Goal: Information Seeking & Learning: Learn about a topic

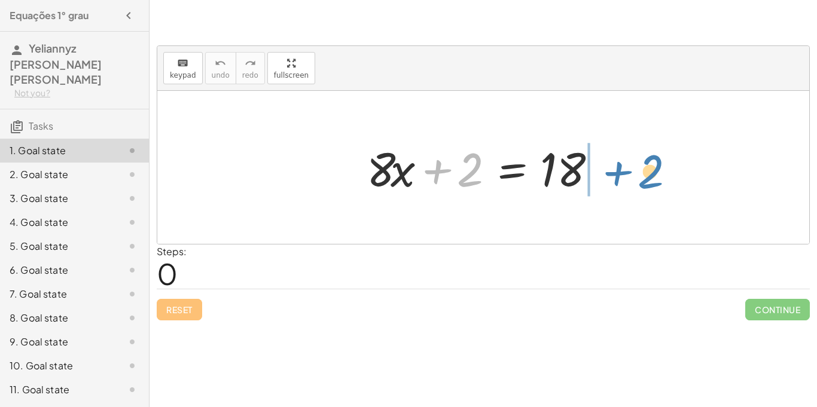
drag, startPoint x: 452, startPoint y: 176, endPoint x: 629, endPoint y: 178, distance: 177.7
click at [629, 178] on div "+ 2 + · 8 · x + 2 = 18" at bounding box center [483, 167] width 652 height 153
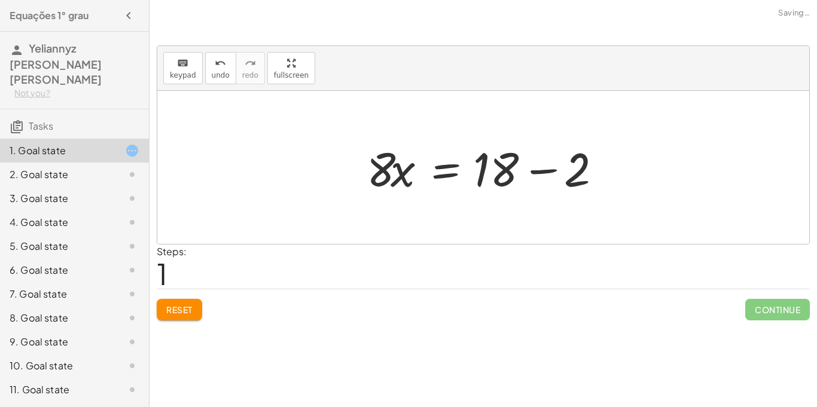
click at [552, 169] on div at bounding box center [488, 168] width 254 height 62
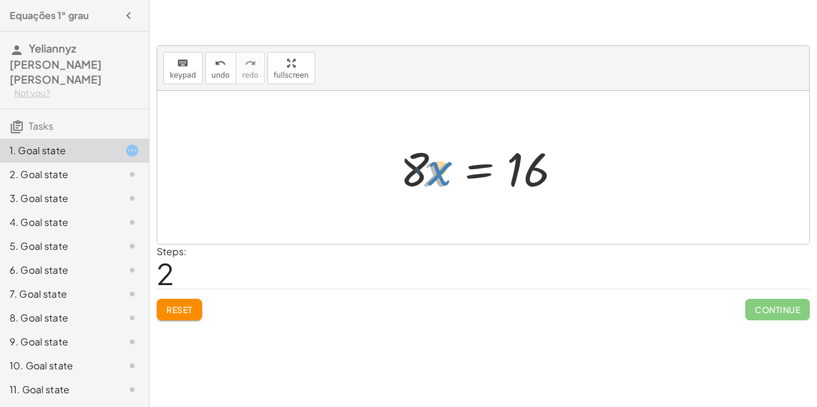
drag, startPoint x: 434, startPoint y: 182, endPoint x: 424, endPoint y: 136, distance: 47.2
click at [424, 136] on div "+ · 8 · x + 2 = 18 · 8 · x = + 18 − 2 · x · 8 · x = 16" at bounding box center [483, 168] width 202 height 68
drag, startPoint x: 417, startPoint y: 176, endPoint x: 462, endPoint y: 173, distance: 45.5
click at [462, 173] on div at bounding box center [487, 168] width 187 height 62
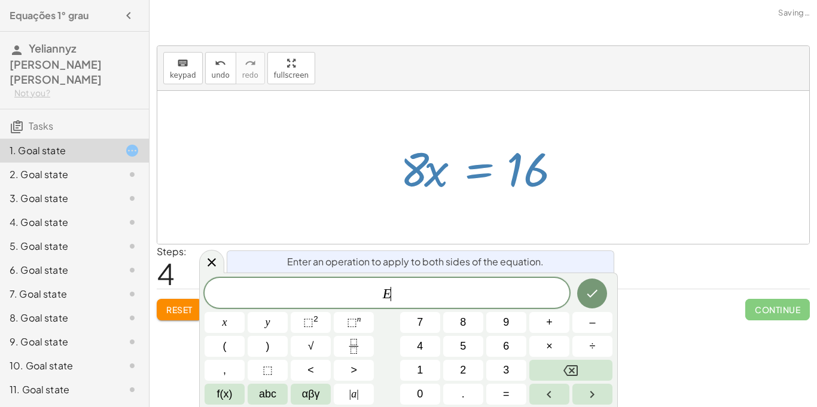
scroll to position [1, 0]
drag, startPoint x: 434, startPoint y: 173, endPoint x: 549, endPoint y: 162, distance: 116.0
click at [549, 162] on div at bounding box center [487, 168] width 187 height 62
click at [232, 157] on div at bounding box center [483, 167] width 652 height 153
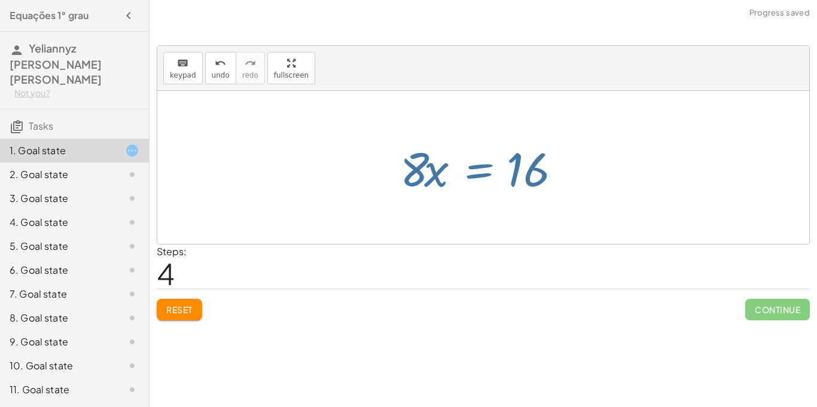
click at [232, 157] on div at bounding box center [483, 167] width 652 height 153
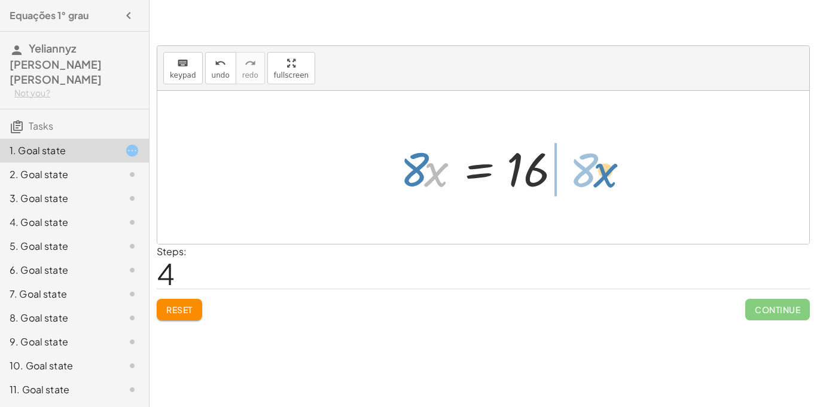
drag, startPoint x: 425, startPoint y: 179, endPoint x: 593, endPoint y: 181, distance: 168.1
click at [593, 181] on div "+ · 8 · x + 2 = 18 · 8 · x = + 18 − 2 · 8 · x = 16 · x · 8 = 16 · x · 8 · 8 · x…" at bounding box center [483, 167] width 652 height 153
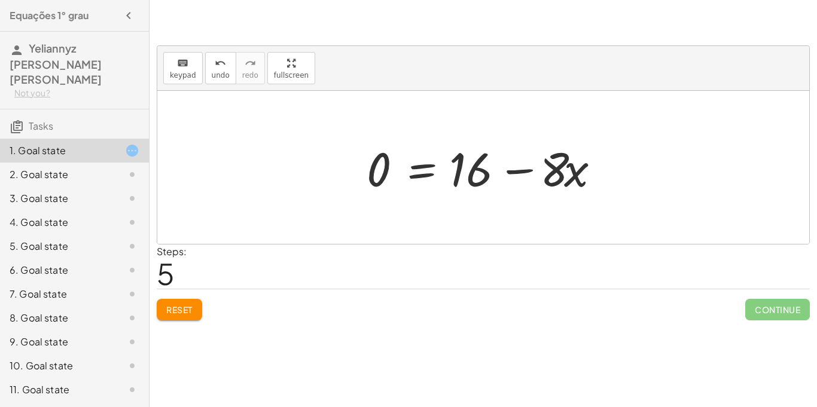
click at [470, 176] on div at bounding box center [488, 168] width 254 height 62
drag, startPoint x: 470, startPoint y: 176, endPoint x: 616, endPoint y: 173, distance: 146.0
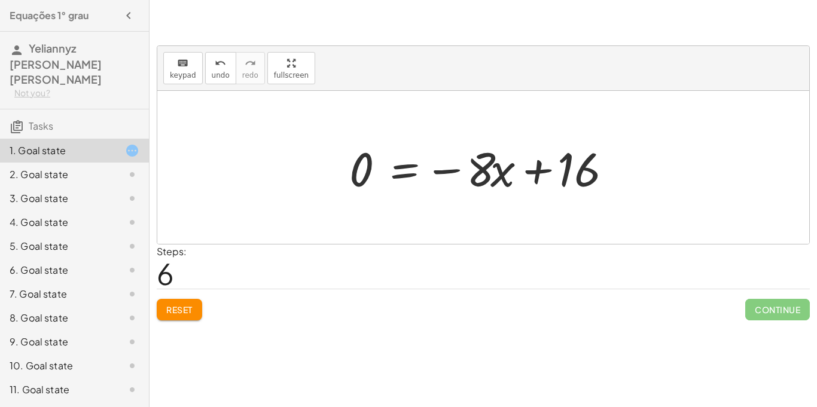
click at [541, 165] on div at bounding box center [487, 168] width 289 height 62
click at [446, 173] on div at bounding box center [487, 168] width 289 height 62
click at [446, 170] on div at bounding box center [487, 168] width 289 height 62
click at [540, 169] on div at bounding box center [487, 168] width 289 height 62
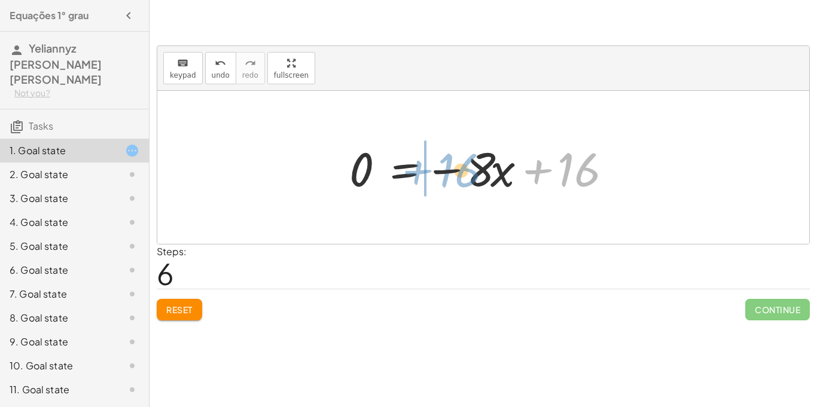
drag, startPoint x: 583, startPoint y: 160, endPoint x: 462, endPoint y: 160, distance: 121.4
click at [462, 160] on div at bounding box center [487, 168] width 289 height 62
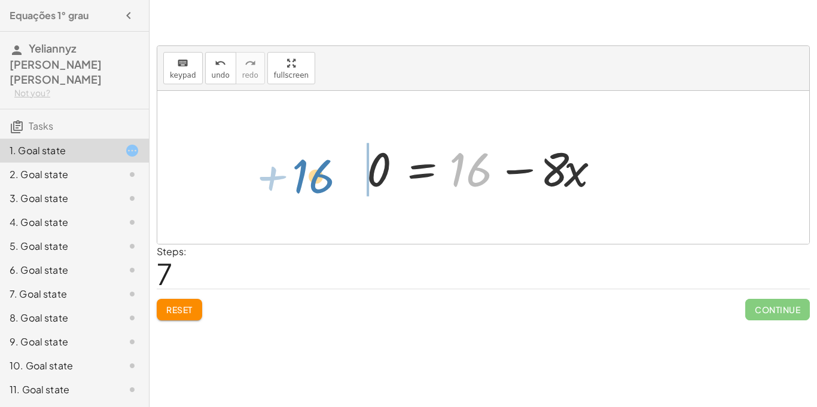
drag, startPoint x: 470, startPoint y: 168, endPoint x: 313, endPoint y: 174, distance: 157.5
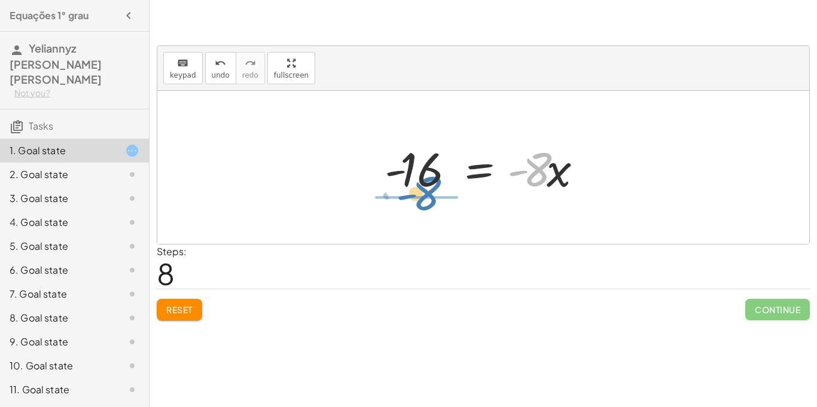
drag, startPoint x: 543, startPoint y: 166, endPoint x: 425, endPoint y: 199, distance: 121.9
click at [425, 199] on div "+ · 8 · x + 2 = 18 · 8 · x = + 18 − 2 · 8 · x = 16 · x · 8 = 16 · 8 · x = 16 0 …" at bounding box center [484, 168] width 234 height 68
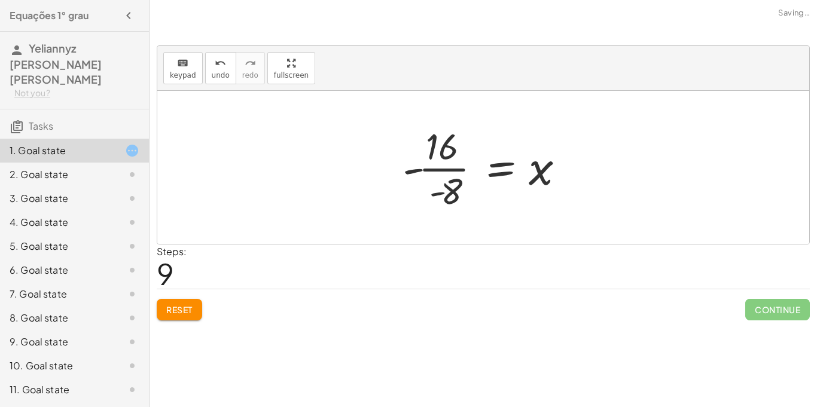
click at [436, 160] on div at bounding box center [488, 167] width 183 height 92
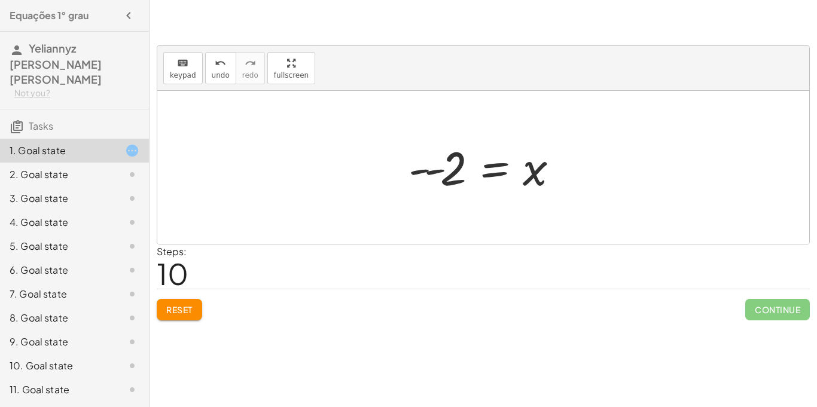
click at [194, 309] on button "Reset" at bounding box center [179, 310] width 45 height 22
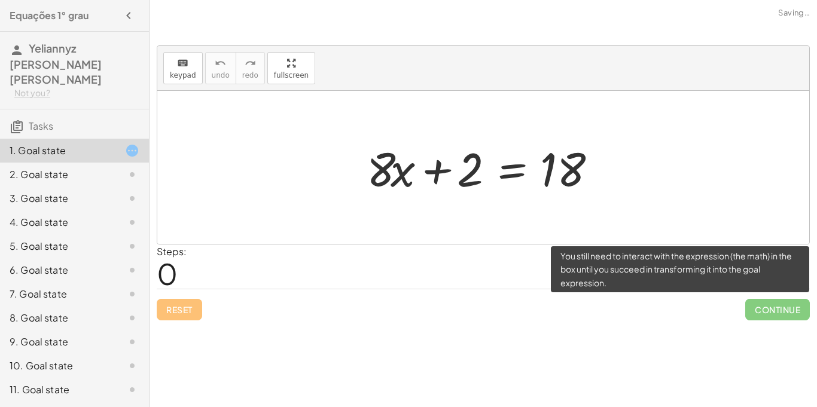
click at [772, 306] on span "Continue" at bounding box center [777, 310] width 65 height 22
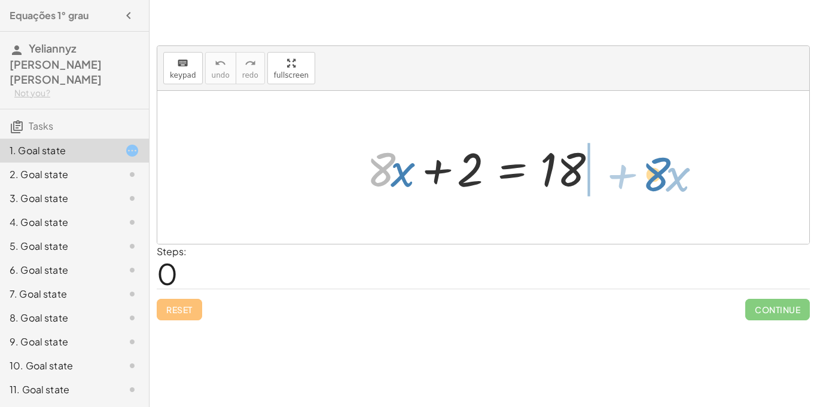
drag, startPoint x: 383, startPoint y: 174, endPoint x: 660, endPoint y: 180, distance: 277.6
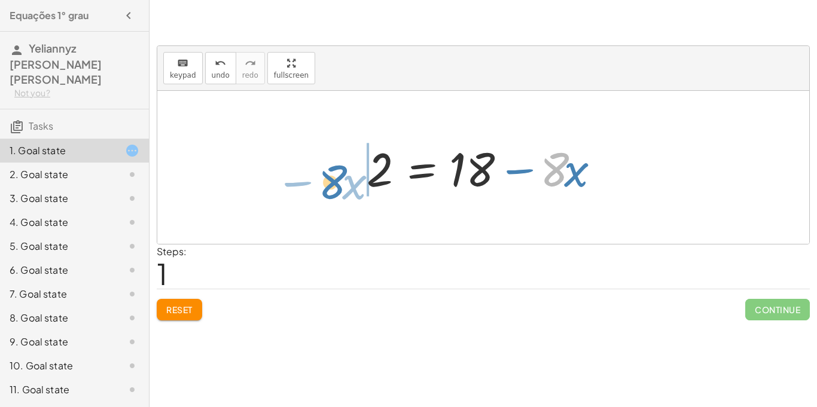
drag, startPoint x: 554, startPoint y: 173, endPoint x: 332, endPoint y: 182, distance: 222.1
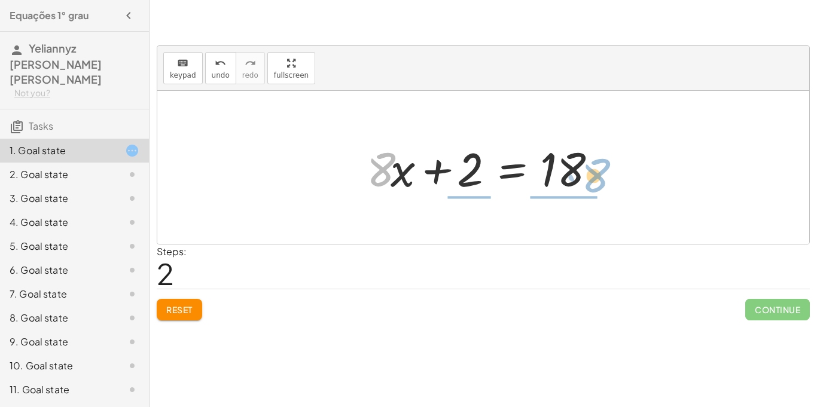
drag, startPoint x: 381, startPoint y: 157, endPoint x: 596, endPoint y: 163, distance: 215.4
click at [596, 163] on div at bounding box center [488, 168] width 254 height 62
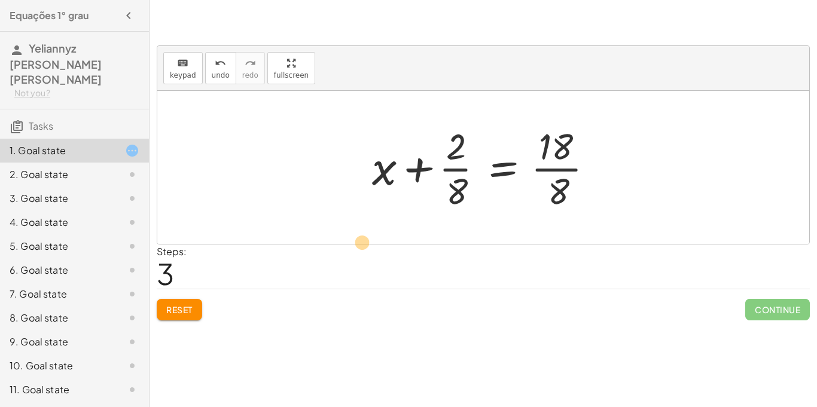
drag, startPoint x: 461, startPoint y: 188, endPoint x: 361, endPoint y: 244, distance: 114.6
drag, startPoint x: 461, startPoint y: 190, endPoint x: 799, endPoint y: 194, distance: 338.0
click at [799, 194] on div "+ · 8 · x + 2 = 18 2 = + 18 − · 8 · x + · 8 · x + 2 = 18 · 8 x 2 = 18 + + · · 8…" at bounding box center [483, 167] width 652 height 153
drag, startPoint x: 458, startPoint y: 149, endPoint x: 695, endPoint y: 174, distance: 238.2
click at [695, 174] on div "+ · 8 · x + 2 = 18 2 = + 18 − · 8 · x + · 8 · x + 2 = 18 · 2 x 2 = 18 + + · · 8…" at bounding box center [483, 167] width 652 height 153
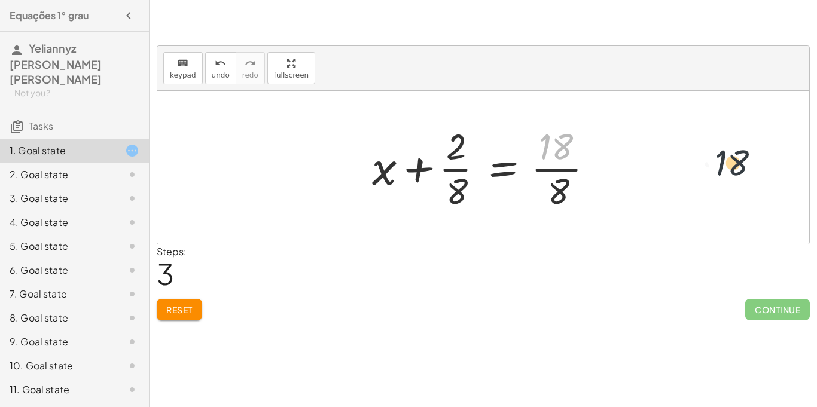
drag, startPoint x: 553, startPoint y: 142, endPoint x: 811, endPoint y: 182, distance: 261.4
click at [0, 0] on div "keyboard keypad undo undo redo redo fullscreen + · 8 · x + 2 = 18 2 = + 18 − · …" at bounding box center [0, 0] width 0 height 0
click at [168, 307] on span "Reset" at bounding box center [179, 309] width 26 height 11
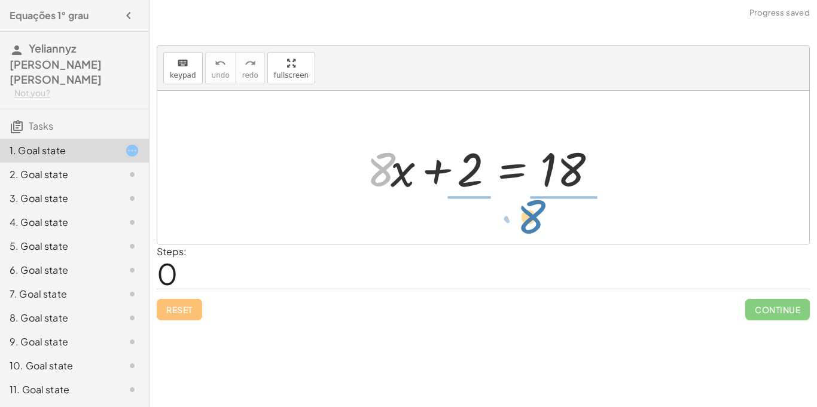
drag, startPoint x: 377, startPoint y: 179, endPoint x: 544, endPoint y: 229, distance: 174.3
click at [544, 229] on div "· 8 + · x + · 8 · x + 2 = 18" at bounding box center [483, 167] width 652 height 153
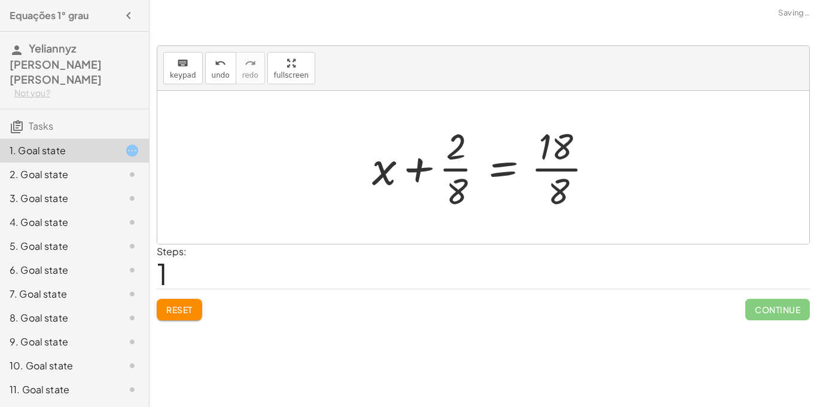
click at [185, 307] on span "Reset" at bounding box center [179, 309] width 26 height 11
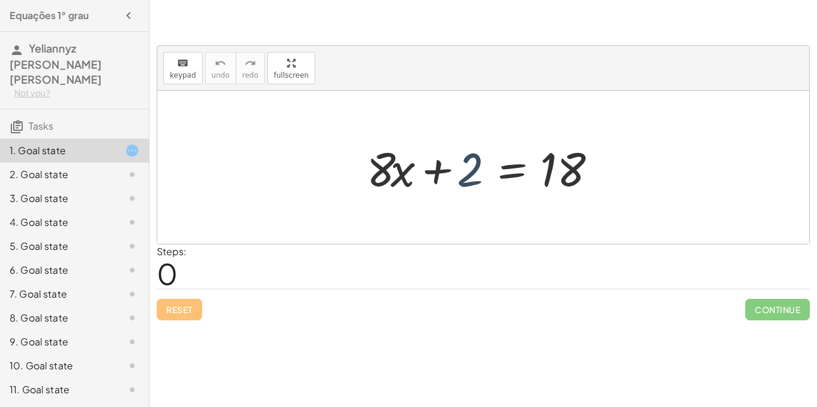
click at [469, 175] on div at bounding box center [488, 168] width 254 height 62
drag, startPoint x: 383, startPoint y: 157, endPoint x: 667, endPoint y: 170, distance: 284.5
click at [667, 170] on div "· 8 + · x + · 8 · x + 2 = 18" at bounding box center [483, 167] width 652 height 153
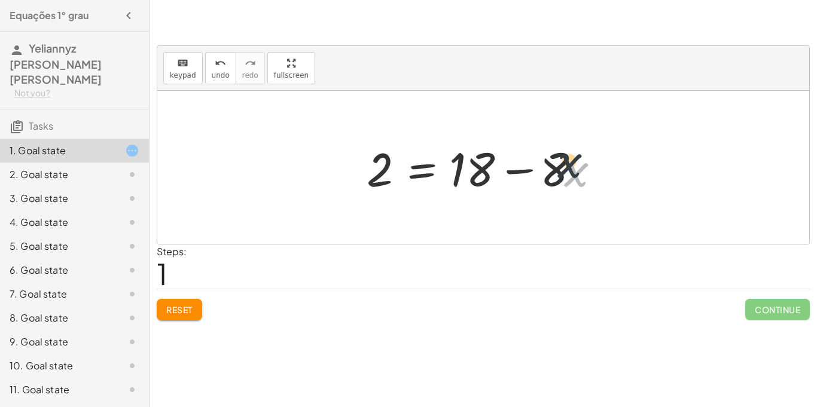
drag, startPoint x: 576, startPoint y: 185, endPoint x: 548, endPoint y: 162, distance: 36.9
click at [548, 162] on div at bounding box center [488, 168] width 254 height 62
click at [547, 162] on div at bounding box center [488, 168] width 254 height 62
drag, startPoint x: 550, startPoint y: 179, endPoint x: 298, endPoint y: 99, distance: 264.9
click at [298, 99] on div "+ · 8 · x + 2 = 18 2 = + 18 − · 8 · x · x − · 8 · 8 · x 2 = 18 + −" at bounding box center [483, 167] width 652 height 153
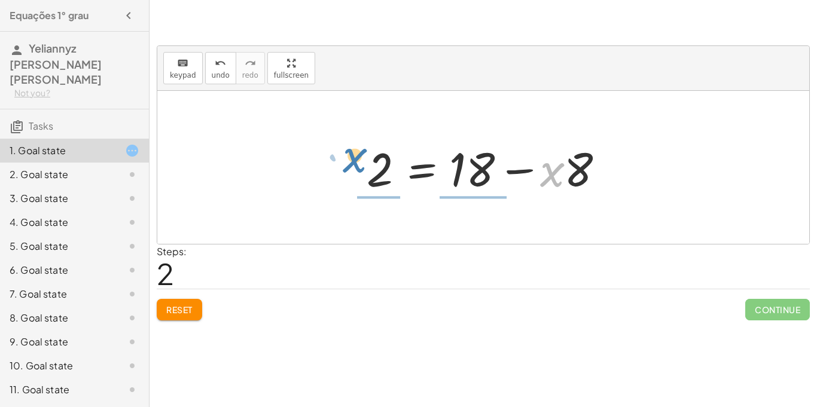
drag, startPoint x: 551, startPoint y: 175, endPoint x: 346, endPoint y: 163, distance: 205.0
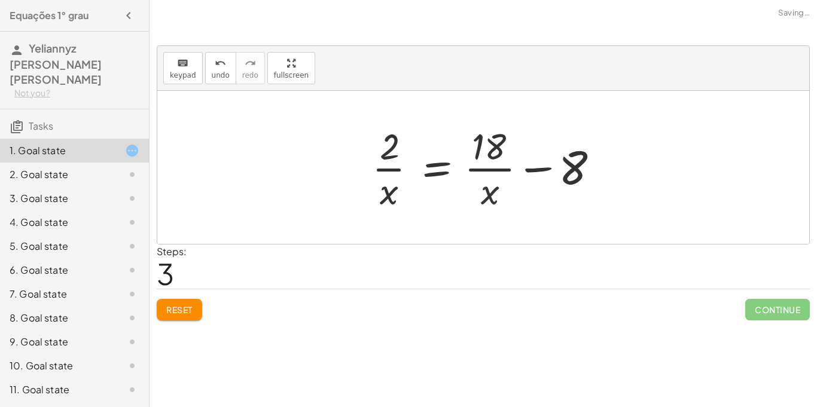
drag, startPoint x: 489, startPoint y: 191, endPoint x: 476, endPoint y: 194, distance: 13.5
click at [476, 194] on div at bounding box center [487, 167] width 243 height 92
click at [481, 194] on div at bounding box center [487, 167] width 243 height 92
click at [493, 196] on div at bounding box center [487, 167] width 243 height 92
click at [184, 297] on div "Reset Continue" at bounding box center [483, 305] width 653 height 32
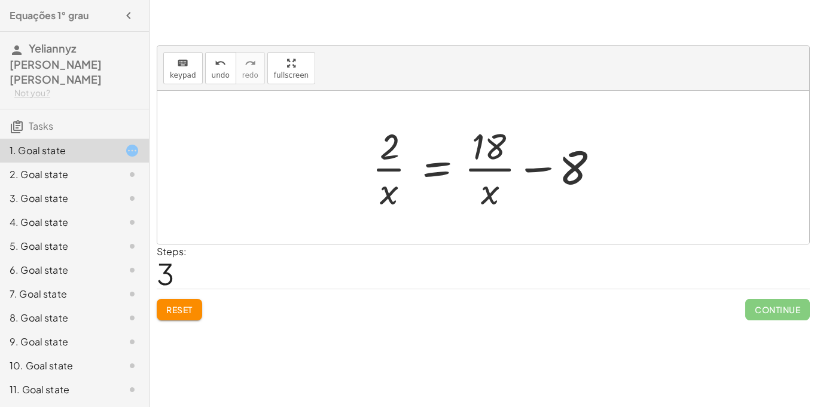
click at [184, 304] on button "Reset" at bounding box center [179, 310] width 45 height 22
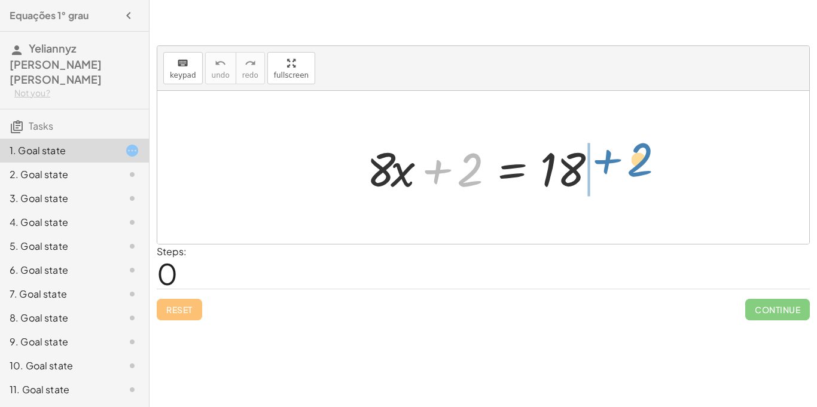
drag, startPoint x: 473, startPoint y: 170, endPoint x: 642, endPoint y: 163, distance: 169.4
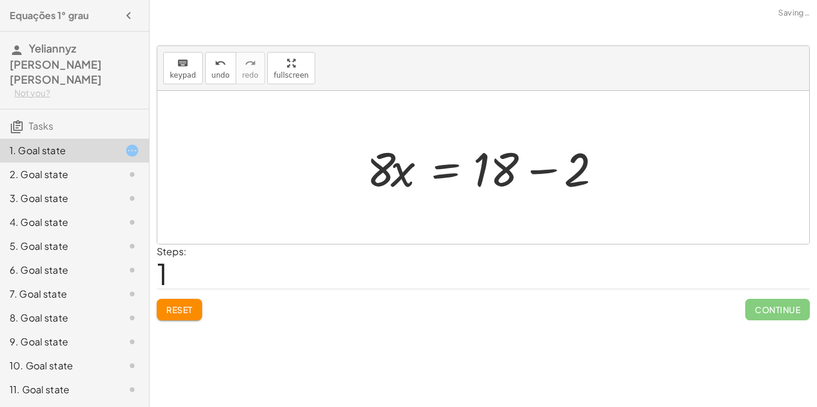
click at [544, 172] on div at bounding box center [488, 168] width 254 height 62
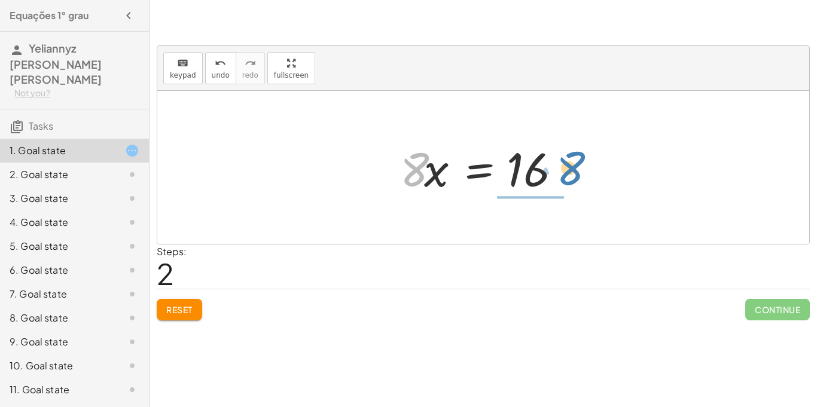
drag, startPoint x: 418, startPoint y: 172, endPoint x: 572, endPoint y: 170, distance: 153.8
click at [572, 170] on div at bounding box center [487, 168] width 187 height 62
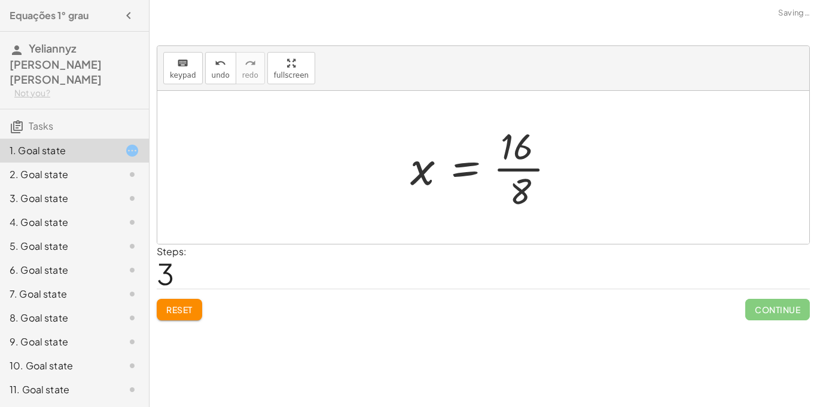
click at [517, 170] on div at bounding box center [487, 167] width 167 height 92
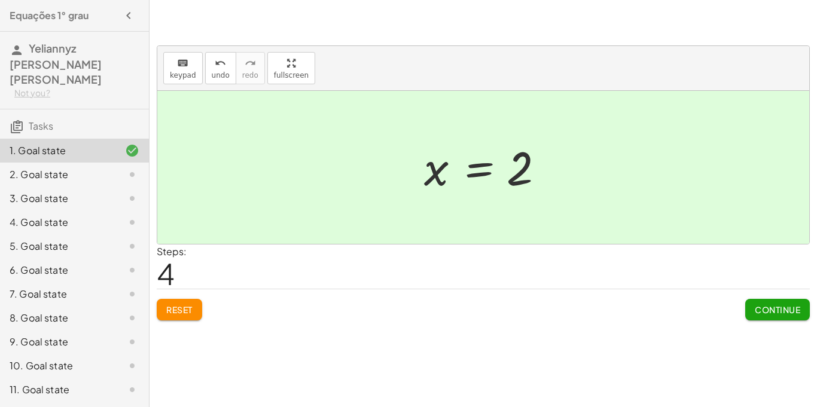
click at [773, 308] on span "Continue" at bounding box center [777, 309] width 45 height 11
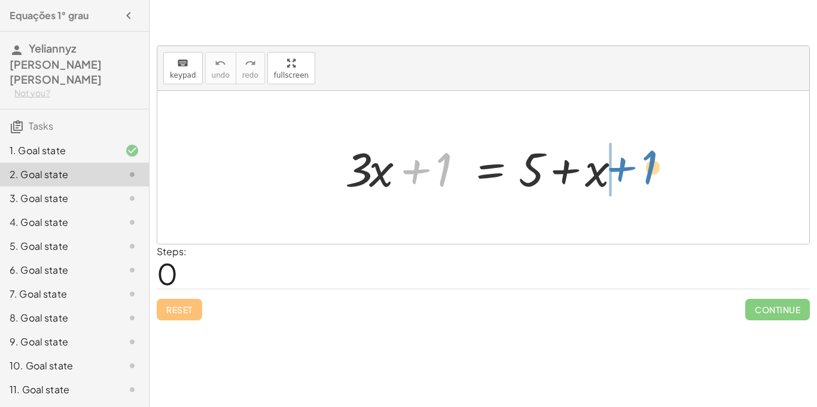
drag, startPoint x: 448, startPoint y: 164, endPoint x: 654, endPoint y: 163, distance: 206.4
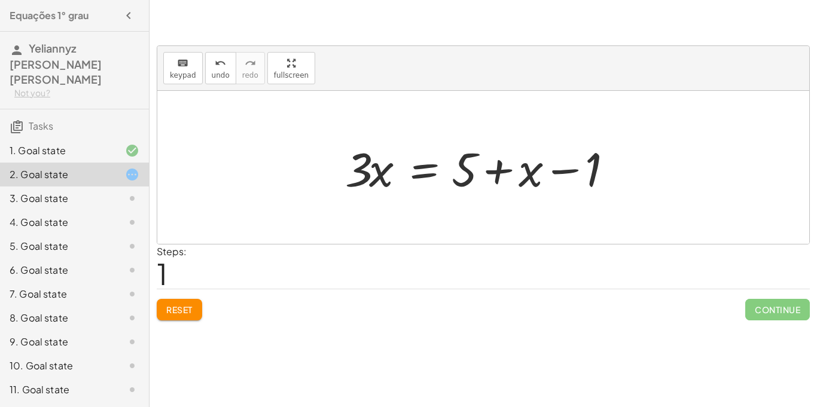
click at [562, 169] on div at bounding box center [487, 168] width 297 height 62
drag, startPoint x: 595, startPoint y: 177, endPoint x: 449, endPoint y: 175, distance: 146.0
click at [449, 175] on div at bounding box center [487, 168] width 297 height 62
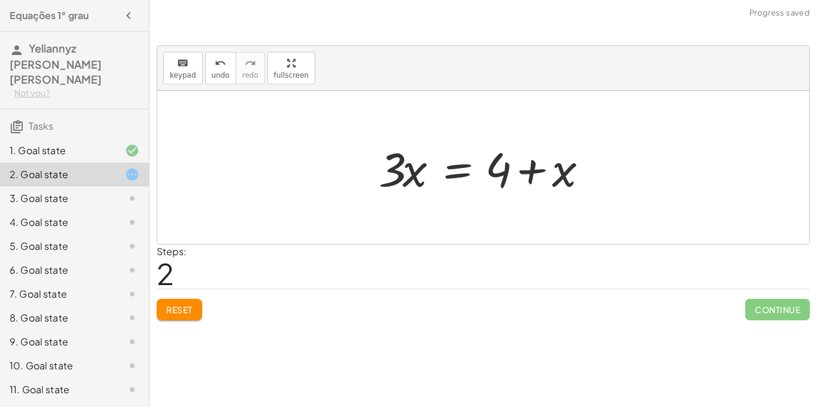
click at [197, 305] on button "Reset" at bounding box center [179, 310] width 45 height 22
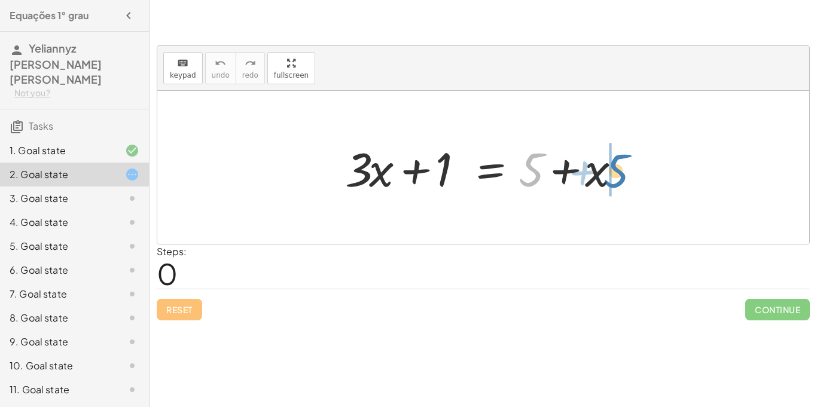
drag, startPoint x: 532, startPoint y: 162, endPoint x: 618, endPoint y: 164, distance: 86.2
click at [618, 164] on div at bounding box center [487, 168] width 297 height 62
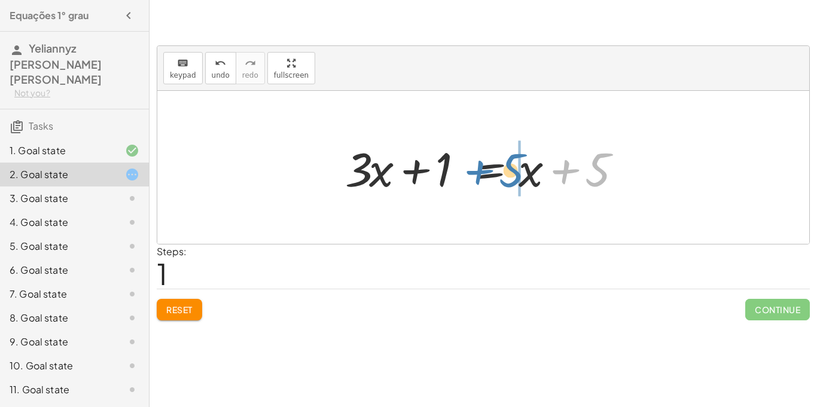
drag, startPoint x: 599, startPoint y: 161, endPoint x: 513, endPoint y: 162, distance: 86.2
click at [513, 162] on div at bounding box center [487, 168] width 297 height 62
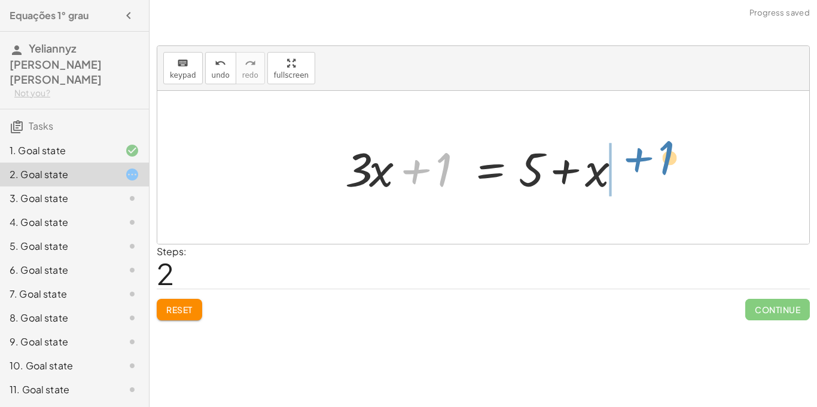
drag, startPoint x: 441, startPoint y: 166, endPoint x: 665, endPoint y: 153, distance: 224.1
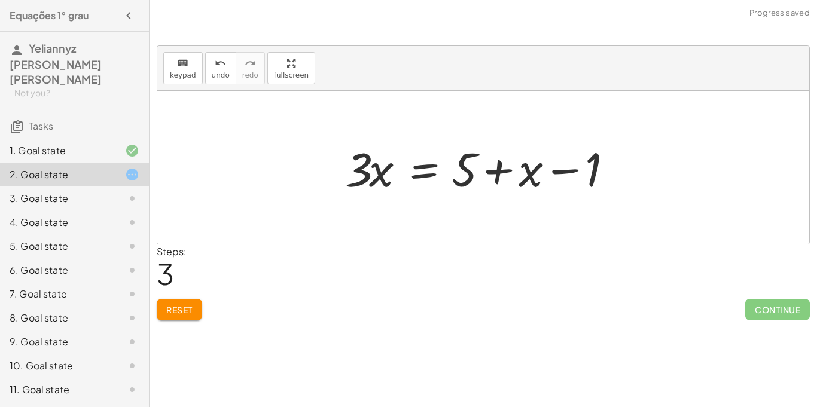
click at [173, 315] on button "Reset" at bounding box center [179, 310] width 45 height 22
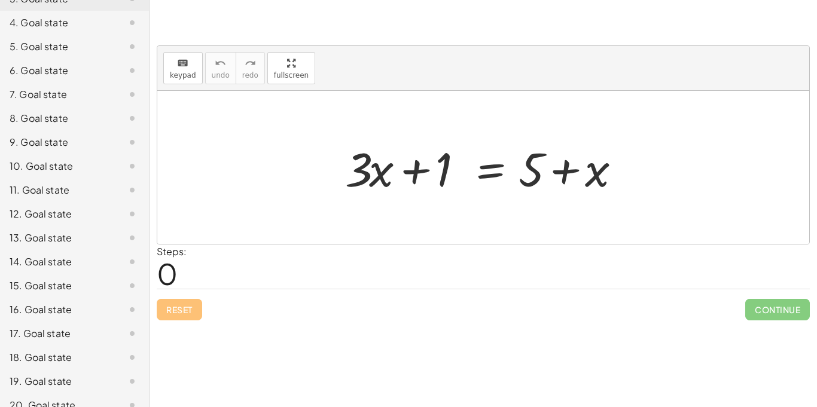
scroll to position [0, 0]
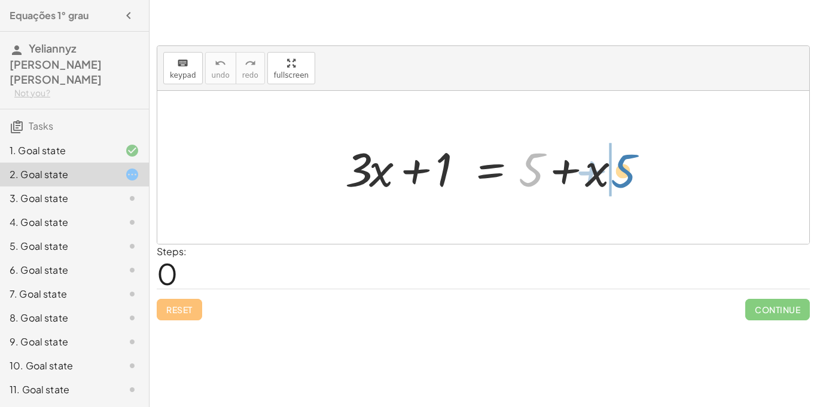
drag, startPoint x: 533, startPoint y: 172, endPoint x: 626, endPoint y: 173, distance: 93.3
click at [626, 173] on div at bounding box center [487, 168] width 297 height 62
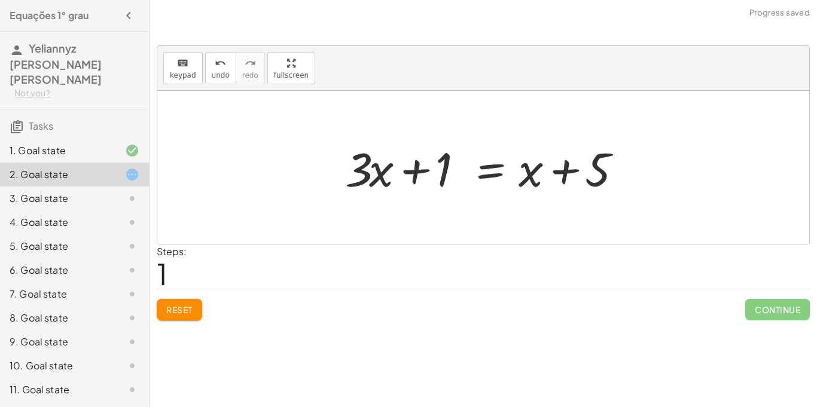
click at [572, 165] on div at bounding box center [487, 168] width 297 height 62
click at [132, 191] on icon at bounding box center [132, 198] width 14 height 14
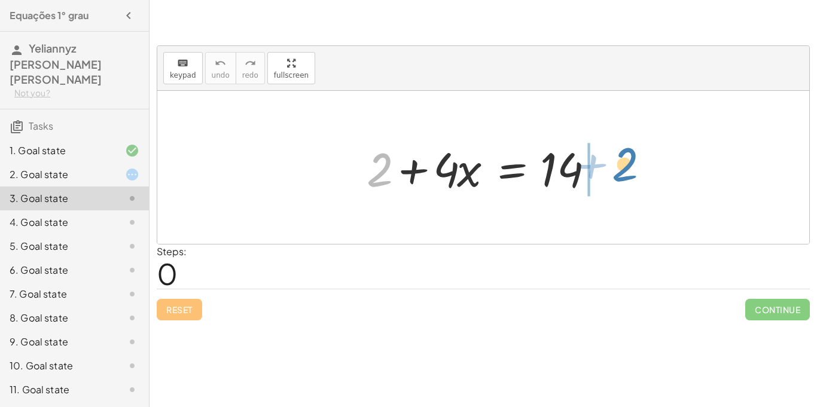
drag, startPoint x: 383, startPoint y: 171, endPoint x: 629, endPoint y: 166, distance: 245.3
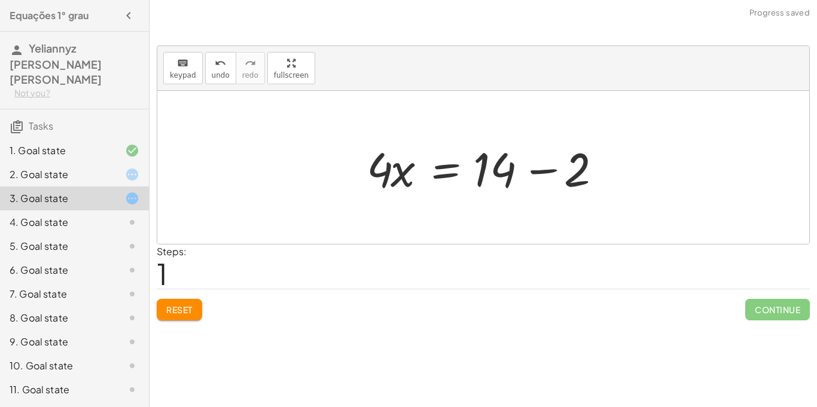
click at [541, 168] on div at bounding box center [488, 168] width 254 height 62
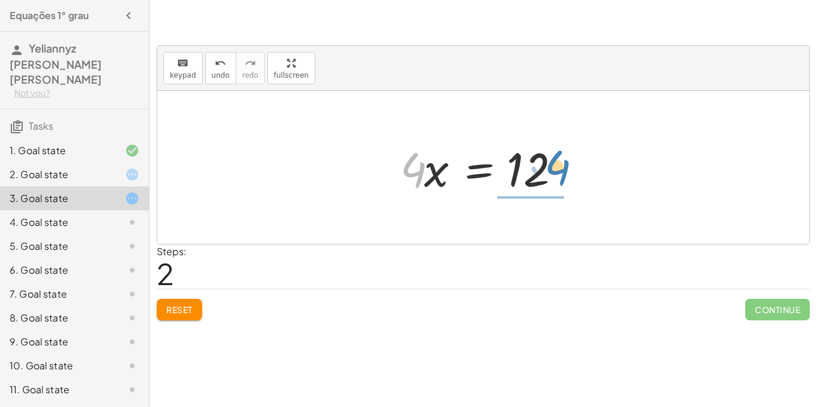
drag, startPoint x: 416, startPoint y: 168, endPoint x: 565, endPoint y: 165, distance: 149.0
click at [565, 165] on div at bounding box center [487, 168] width 187 height 62
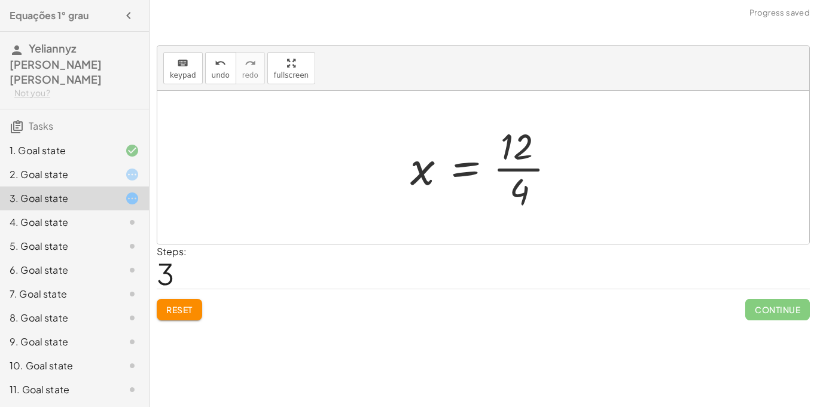
click at [516, 163] on div at bounding box center [487, 167] width 167 height 92
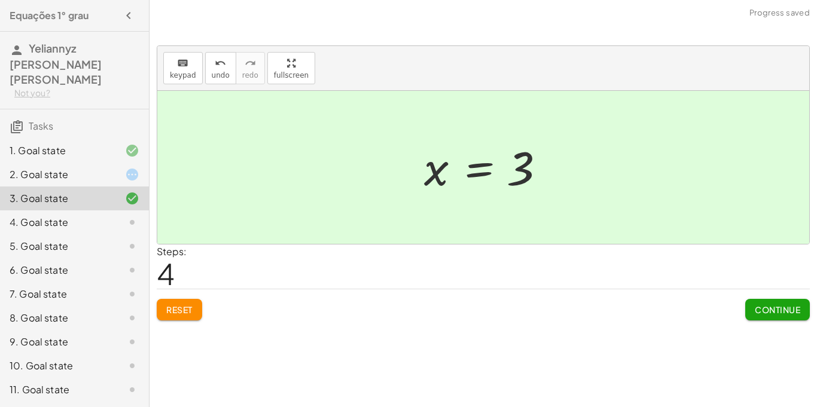
click at [76, 215] on div "4. Goal state" at bounding box center [58, 222] width 96 height 14
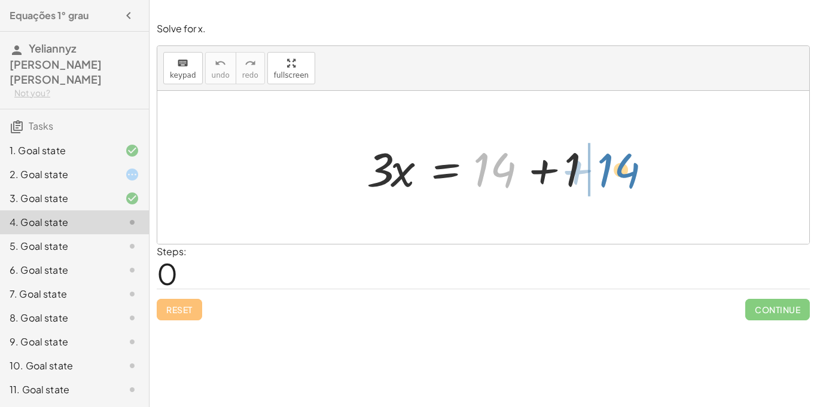
drag, startPoint x: 505, startPoint y: 169, endPoint x: 629, endPoint y: 169, distance: 123.8
click at [629, 169] on div "+ 14 · 3 · x = + 14 + 1" at bounding box center [483, 167] width 652 height 153
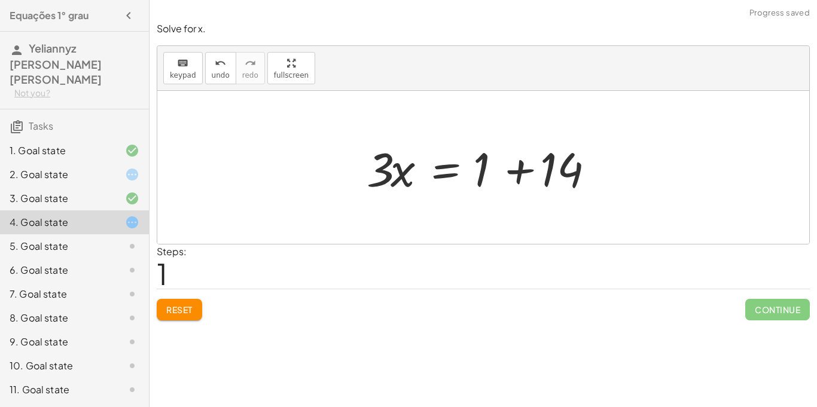
click at [512, 175] on div at bounding box center [488, 168] width 254 height 62
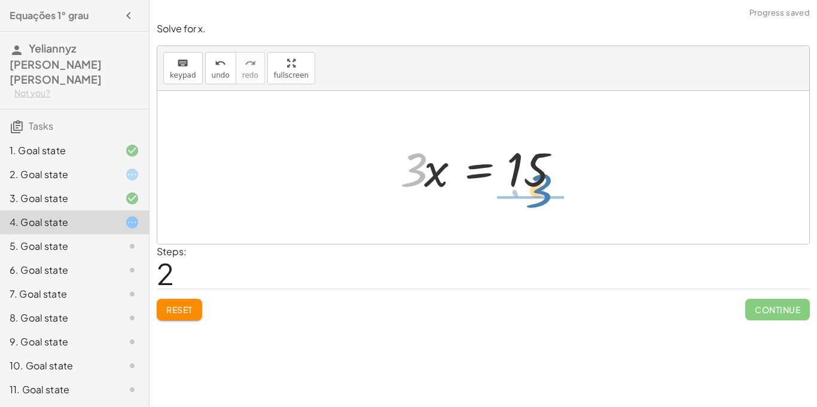
drag, startPoint x: 419, startPoint y: 169, endPoint x: 537, endPoint y: 195, distance: 120.6
click at [537, 195] on div at bounding box center [487, 168] width 187 height 62
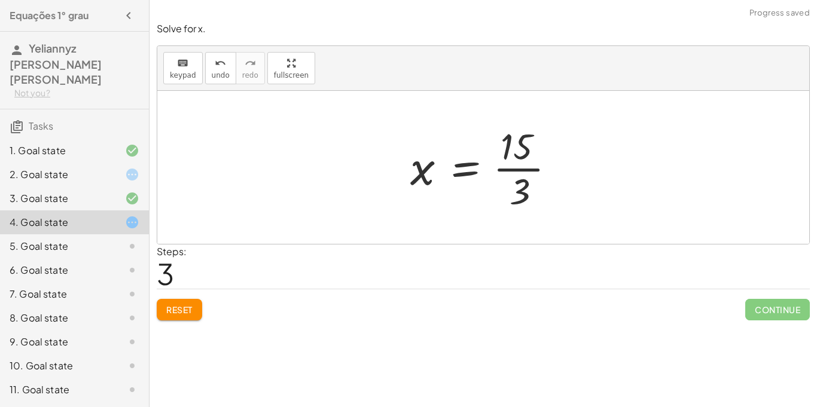
click at [531, 171] on div at bounding box center [487, 167] width 167 height 92
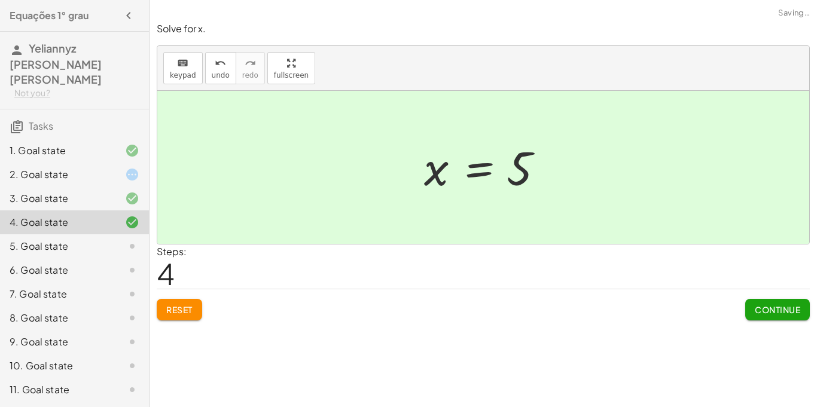
click at [91, 239] on div "5. Goal state" at bounding box center [58, 246] width 96 height 14
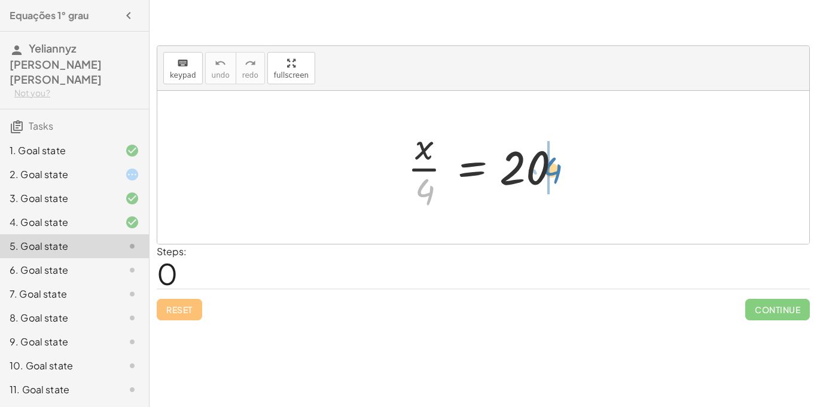
drag, startPoint x: 433, startPoint y: 187, endPoint x: 563, endPoint y: 166, distance: 132.2
click at [563, 166] on div at bounding box center [487, 167] width 173 height 92
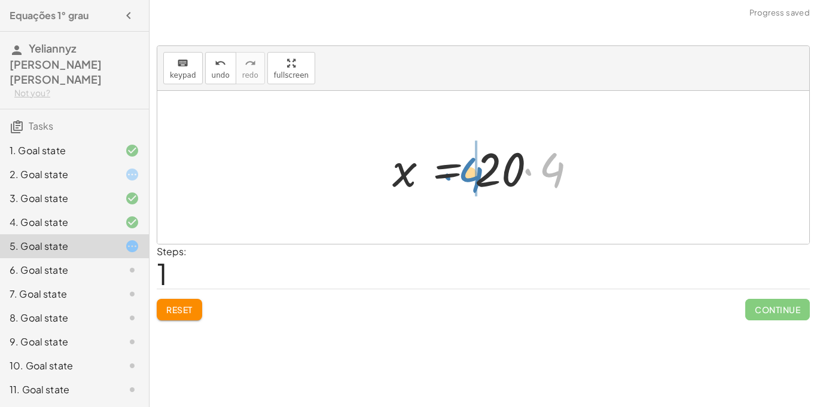
drag, startPoint x: 549, startPoint y: 166, endPoint x: 468, endPoint y: 169, distance: 80.8
click at [468, 169] on div at bounding box center [487, 168] width 203 height 62
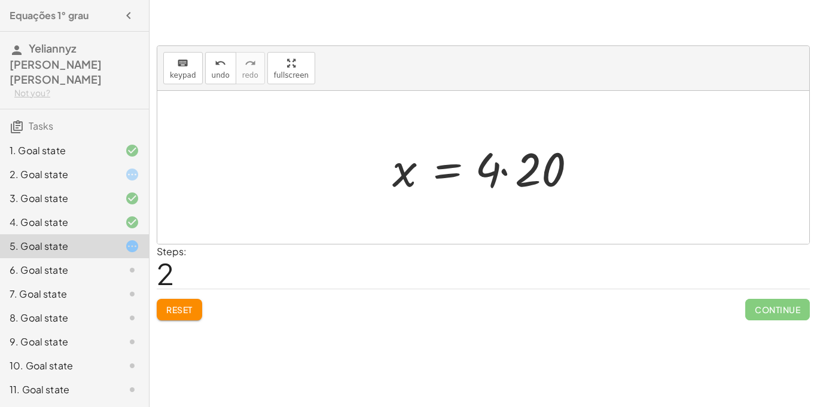
click at [506, 169] on div at bounding box center [487, 168] width 203 height 62
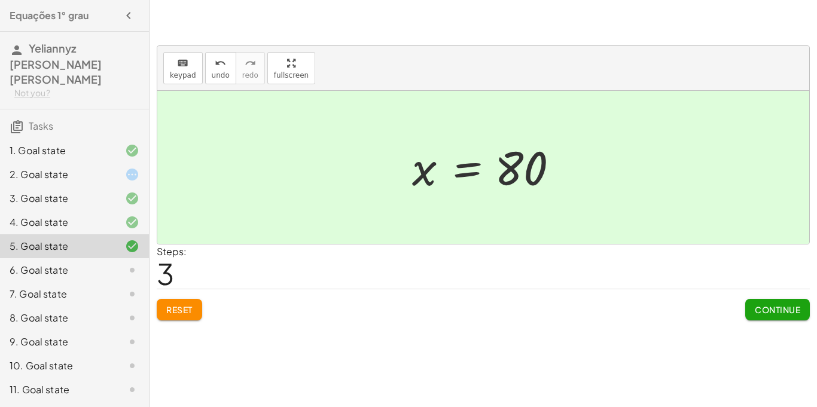
click at [127, 263] on icon at bounding box center [132, 270] width 14 height 14
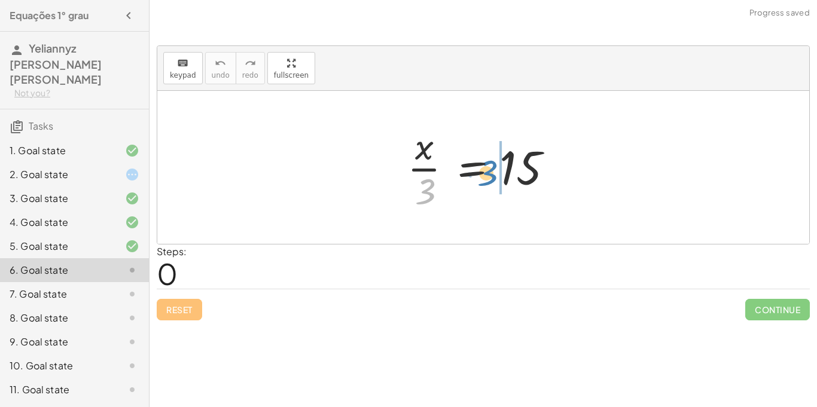
drag, startPoint x: 425, startPoint y: 190, endPoint x: 492, endPoint y: 170, distance: 70.3
click at [492, 170] on div at bounding box center [487, 167] width 173 height 92
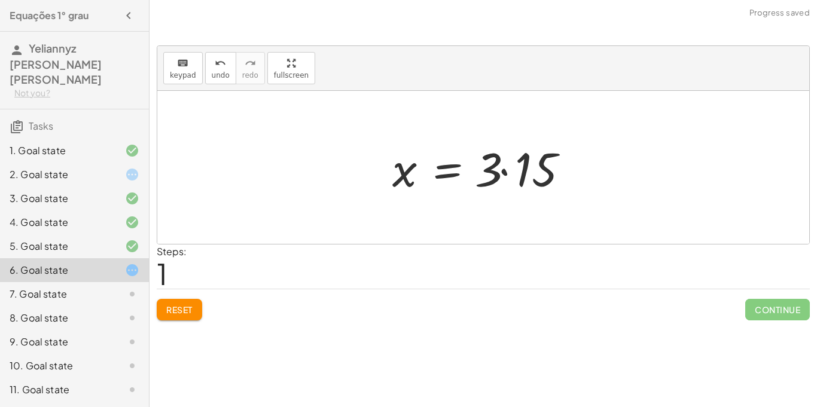
click at [505, 168] on div at bounding box center [487, 168] width 203 height 62
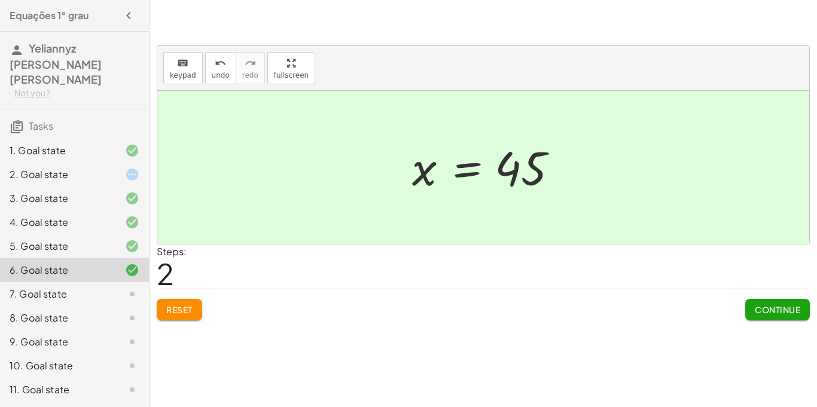
click at [127, 287] on icon at bounding box center [132, 294] width 14 height 14
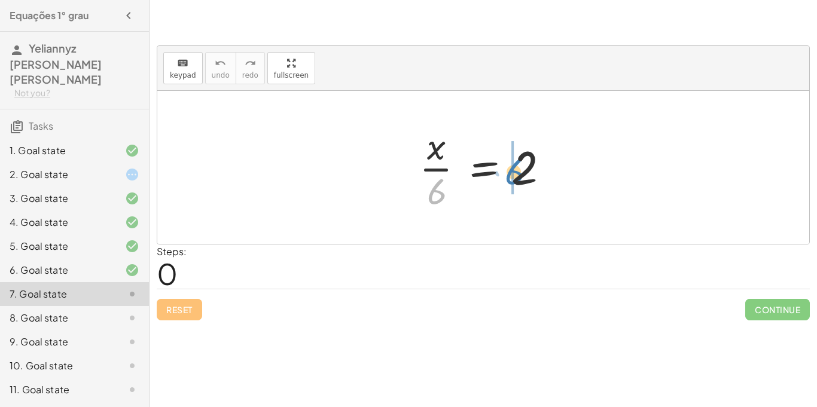
drag, startPoint x: 434, startPoint y: 194, endPoint x: 511, endPoint y: 173, distance: 79.8
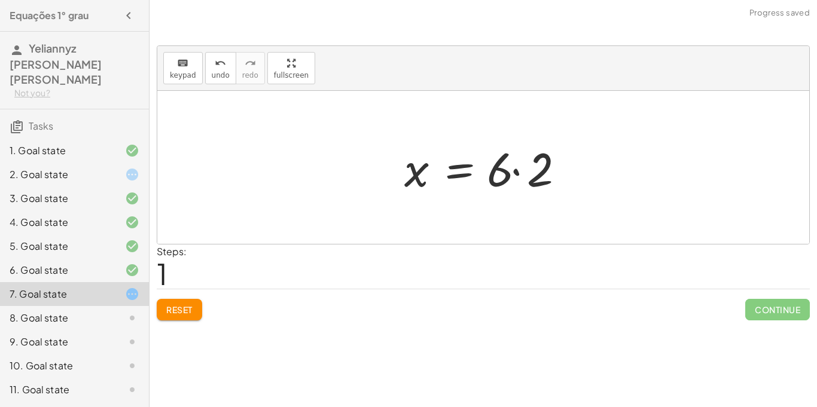
click at [517, 174] on div at bounding box center [487, 168] width 179 height 62
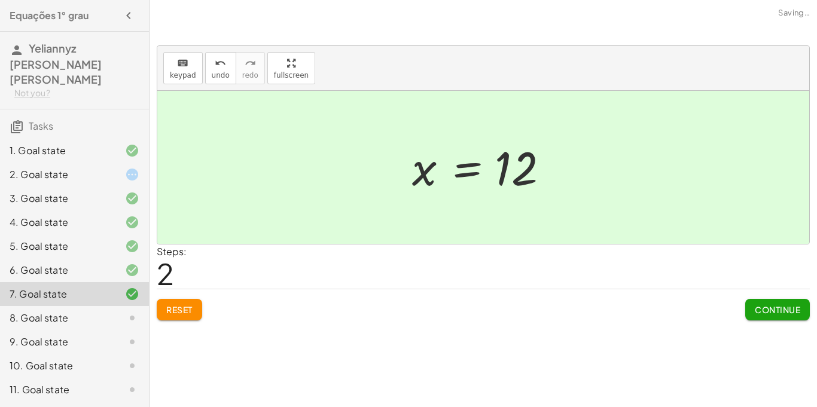
click at [128, 311] on icon at bounding box center [132, 318] width 14 height 14
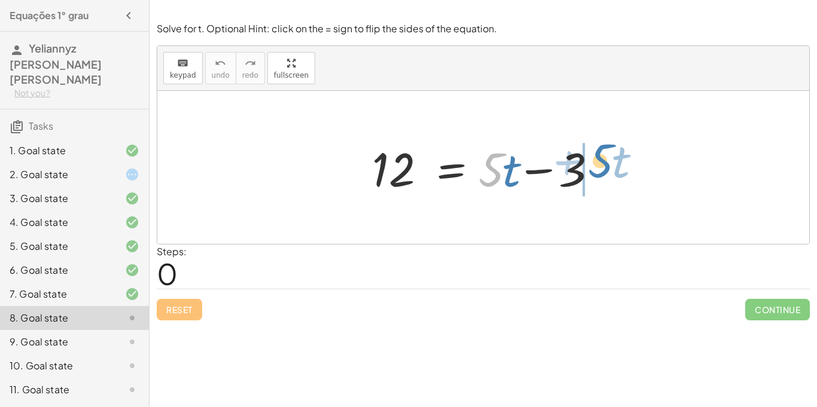
drag, startPoint x: 491, startPoint y: 171, endPoint x: 603, endPoint y: 167, distance: 111.9
click at [603, 167] on div at bounding box center [487, 168] width 243 height 62
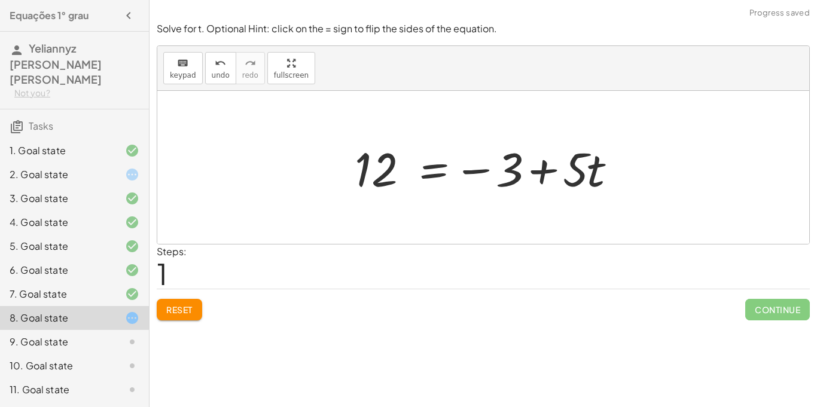
click at [543, 173] on div at bounding box center [488, 168] width 278 height 62
drag, startPoint x: 586, startPoint y: 174, endPoint x: 461, endPoint y: 179, distance: 125.1
click at [461, 179] on div at bounding box center [488, 168] width 278 height 62
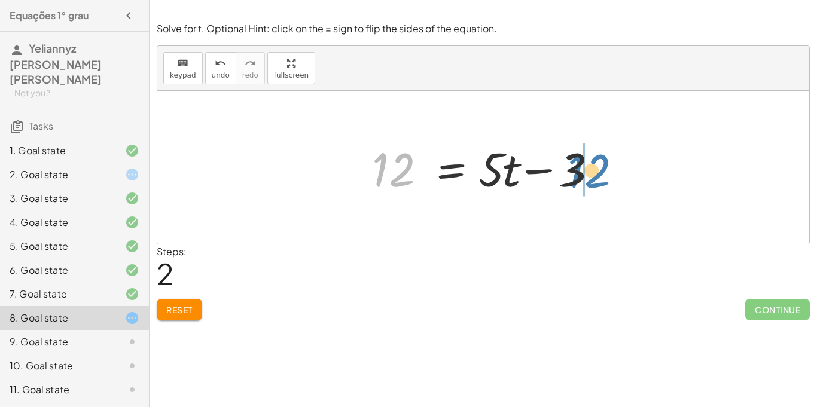
drag, startPoint x: 397, startPoint y: 168, endPoint x: 596, endPoint y: 170, distance: 199.8
click at [596, 170] on div at bounding box center [487, 168] width 243 height 62
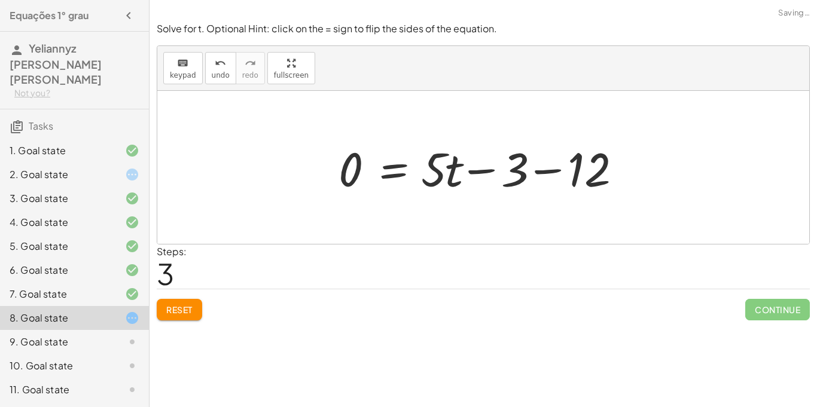
click at [596, 170] on div at bounding box center [488, 168] width 310 height 62
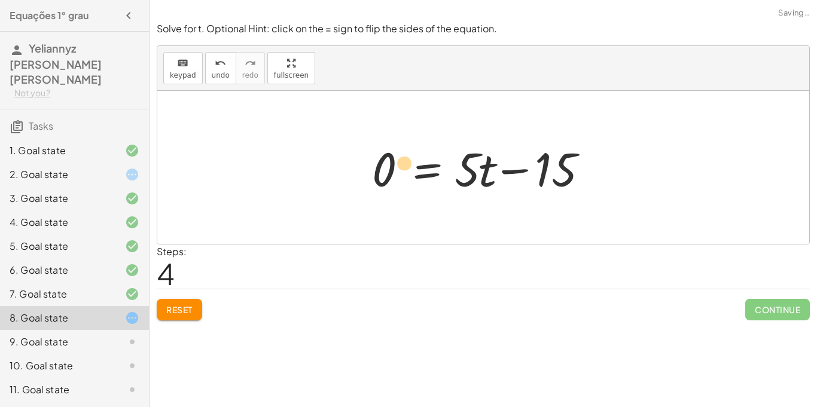
drag, startPoint x: 384, startPoint y: 170, endPoint x: 403, endPoint y: 165, distance: 19.5
click at [403, 165] on div at bounding box center [487, 168] width 243 height 62
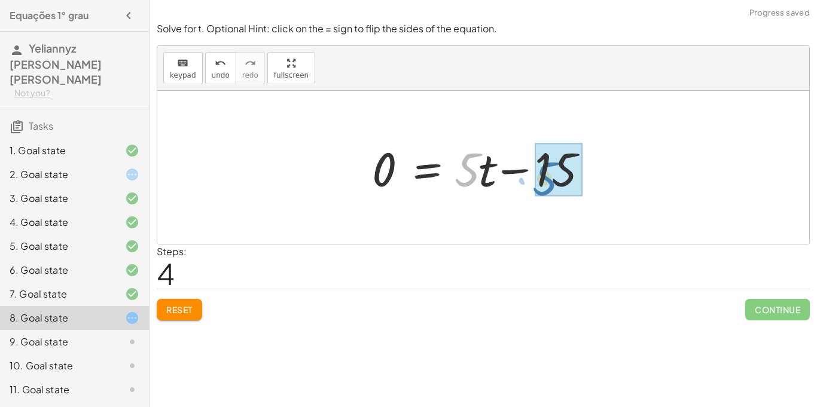
drag, startPoint x: 464, startPoint y: 180, endPoint x: 550, endPoint y: 193, distance: 86.5
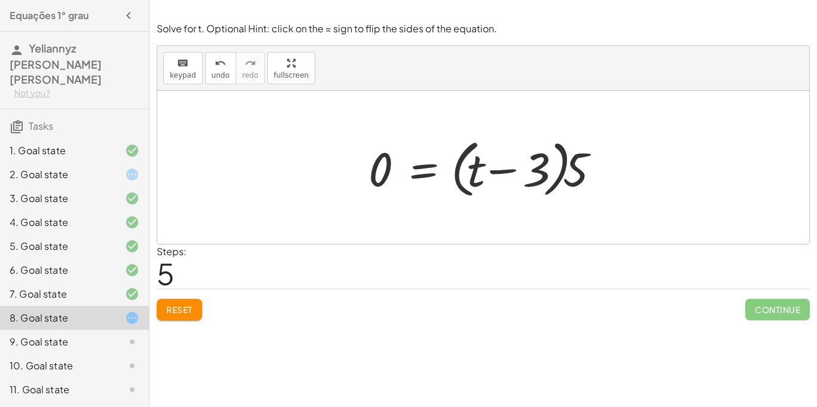
click at [180, 309] on span "Reset" at bounding box center [179, 309] width 26 height 11
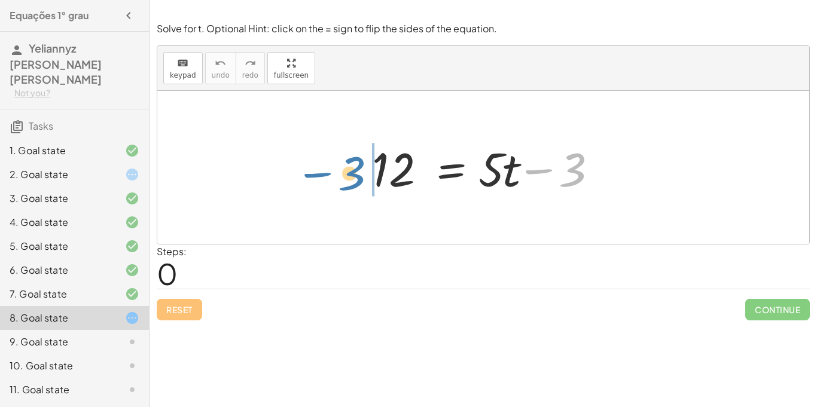
drag, startPoint x: 577, startPoint y: 157, endPoint x: 354, endPoint y: 160, distance: 223.2
click at [354, 160] on div "− 3 12 = + · 5 · t − 3" at bounding box center [483, 168] width 258 height 68
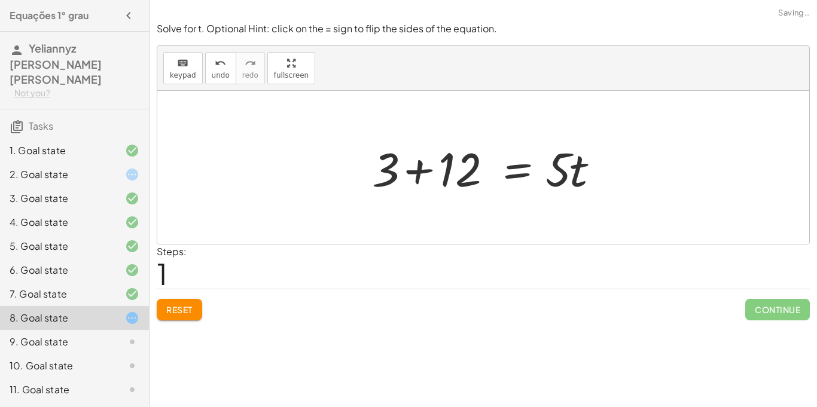
click at [425, 166] on div at bounding box center [487, 168] width 243 height 62
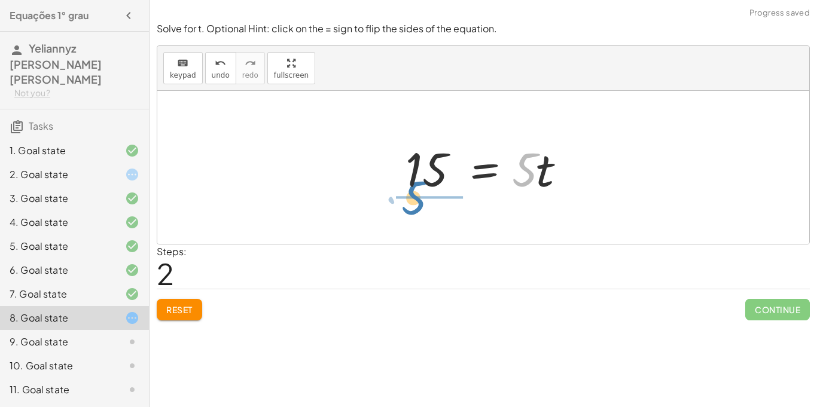
drag, startPoint x: 527, startPoint y: 172, endPoint x: 418, endPoint y: 202, distance: 113.6
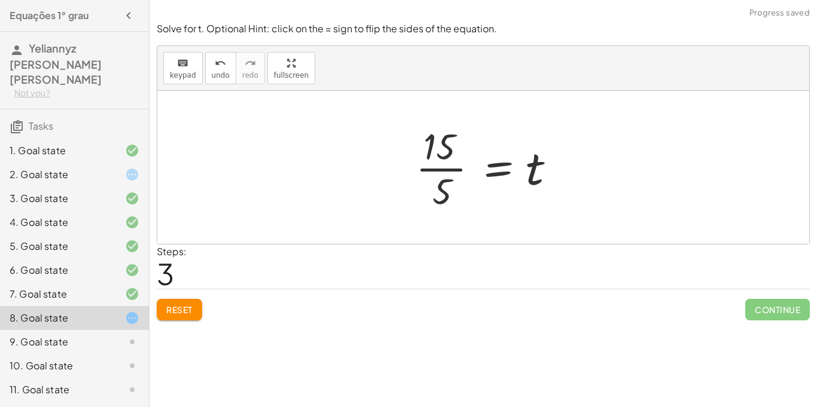
click at [427, 167] on div at bounding box center [488, 167] width 157 height 92
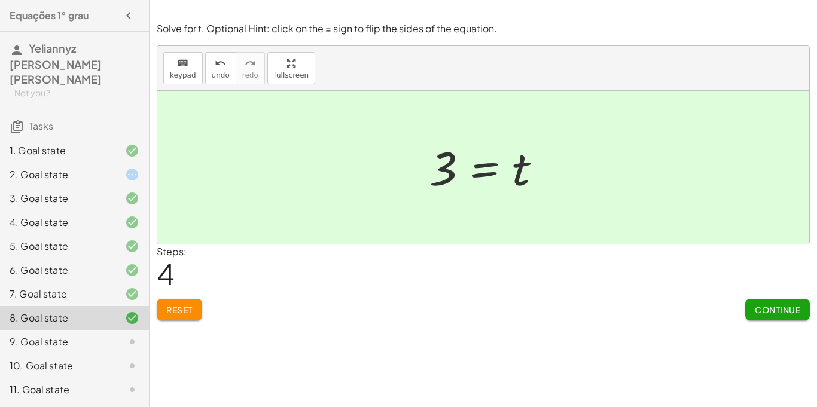
click at [71, 335] on div "9. Goal state" at bounding box center [58, 342] width 96 height 14
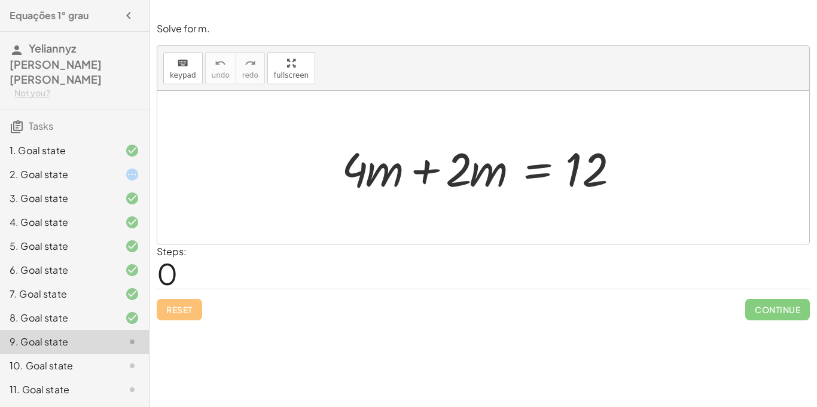
click at [460, 169] on div at bounding box center [488, 168] width 304 height 62
drag, startPoint x: 460, startPoint y: 169, endPoint x: 622, endPoint y: 168, distance: 161.5
click at [622, 168] on div at bounding box center [488, 168] width 304 height 62
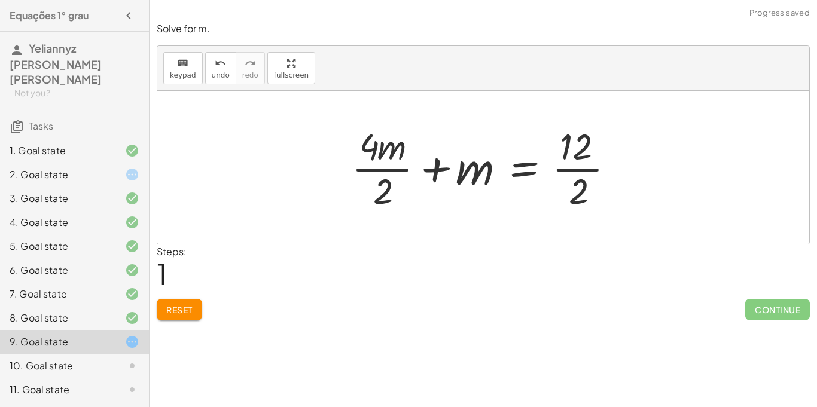
click at [579, 169] on div at bounding box center [488, 167] width 285 height 92
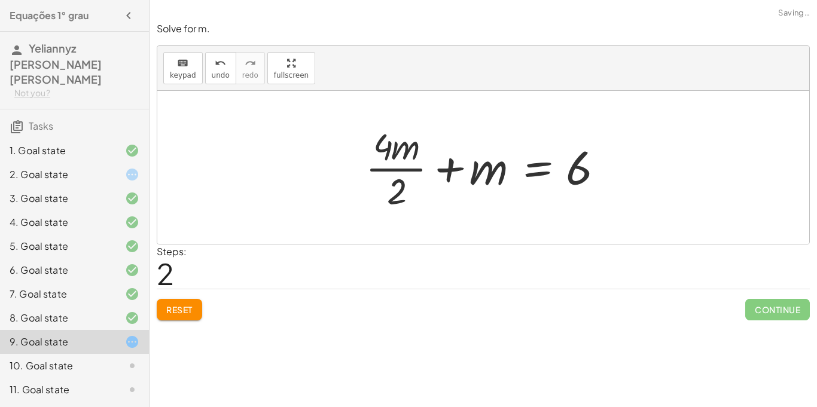
click at [392, 166] on div at bounding box center [488, 167] width 257 height 92
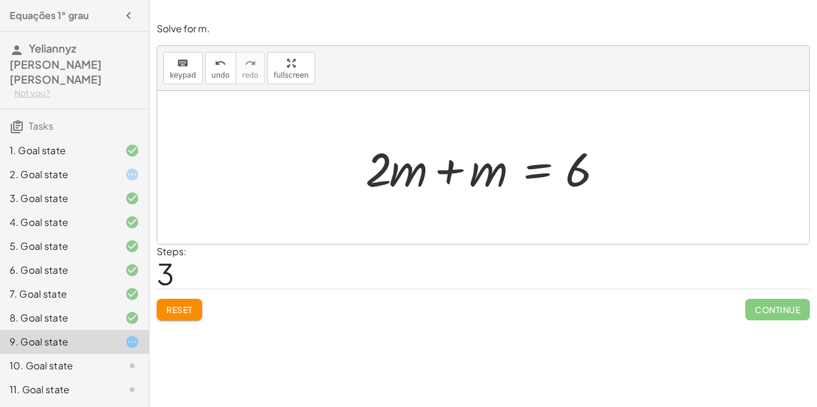
click at [194, 305] on button "Reset" at bounding box center [179, 310] width 45 height 22
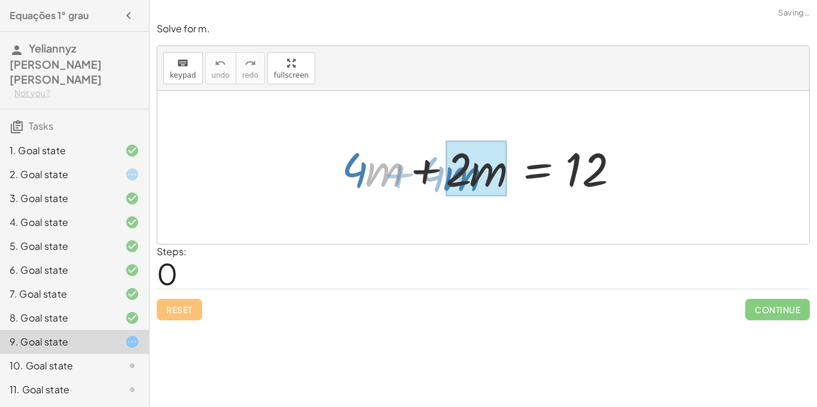
drag, startPoint x: 377, startPoint y: 175, endPoint x: 455, endPoint y: 179, distance: 77.9
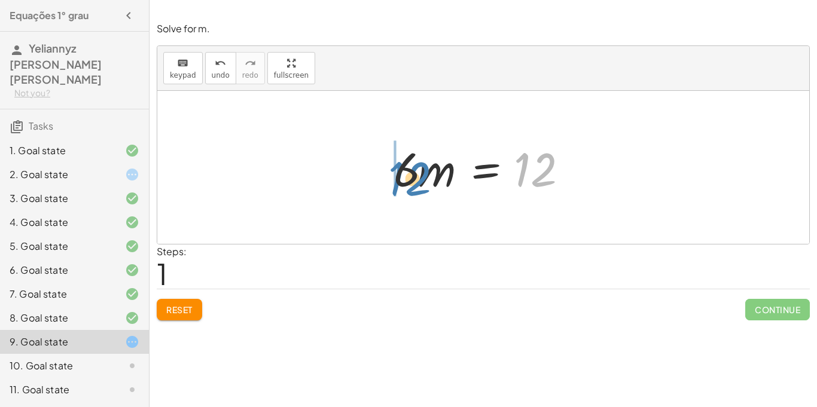
drag, startPoint x: 525, startPoint y: 169, endPoint x: 403, endPoint y: 177, distance: 121.7
click at [403, 177] on div at bounding box center [488, 168] width 201 height 62
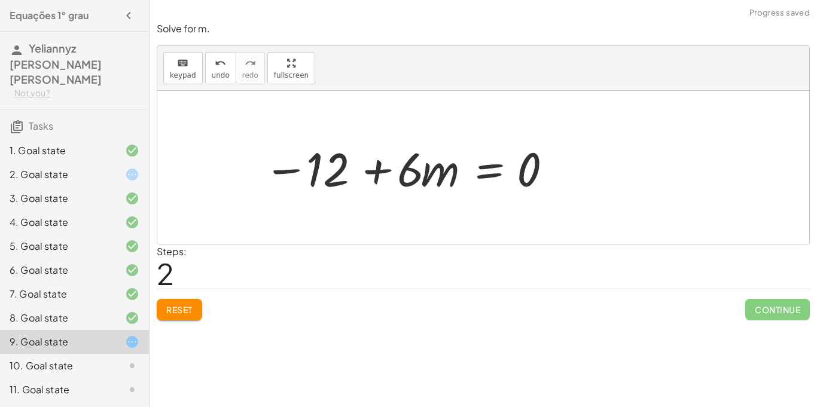
click at [403, 177] on div at bounding box center [409, 168] width 302 height 62
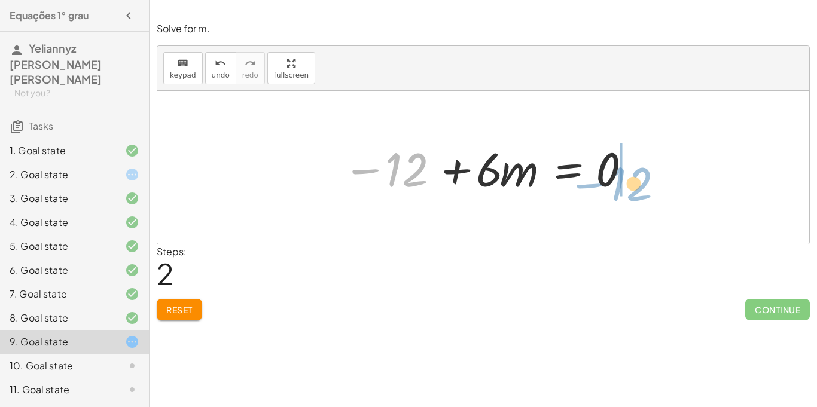
drag, startPoint x: 415, startPoint y: 176, endPoint x: 637, endPoint y: 188, distance: 222.3
click at [637, 188] on div at bounding box center [488, 168] width 302 height 62
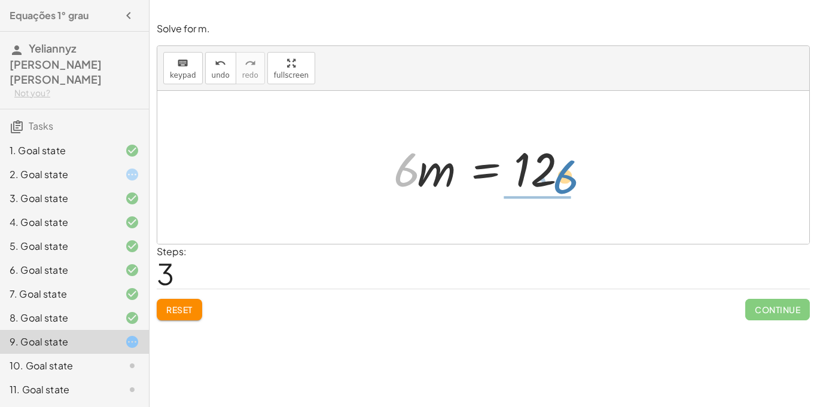
drag, startPoint x: 401, startPoint y: 171, endPoint x: 555, endPoint y: 181, distance: 154.0
click at [555, 181] on div at bounding box center [488, 168] width 201 height 62
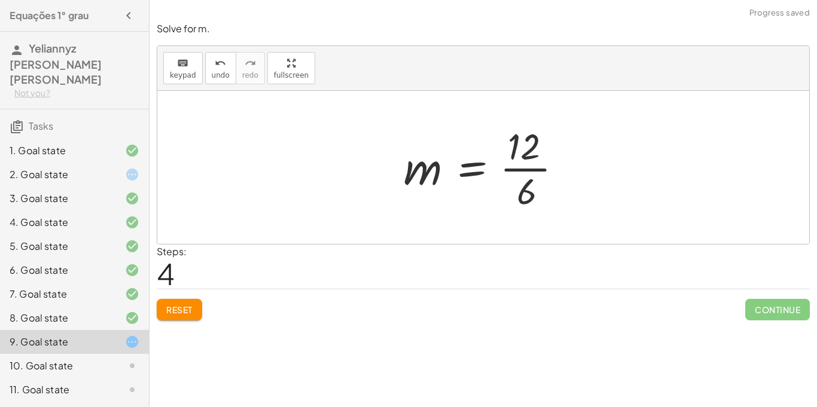
click at [532, 169] on div at bounding box center [488, 167] width 181 height 92
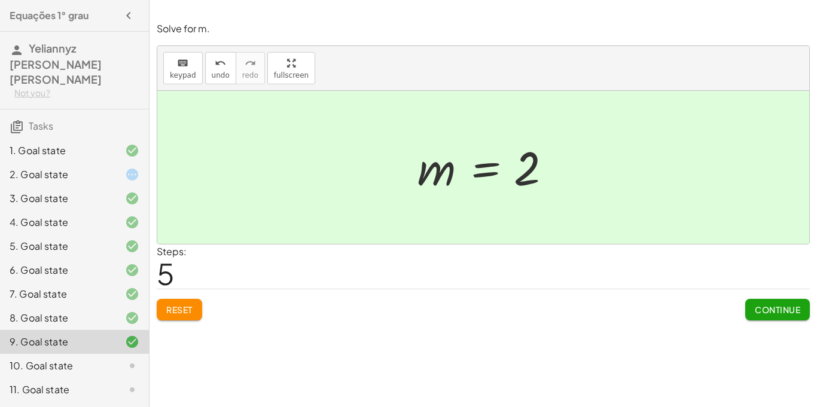
click at [84, 359] on div "10. Goal state" at bounding box center [58, 366] width 96 height 14
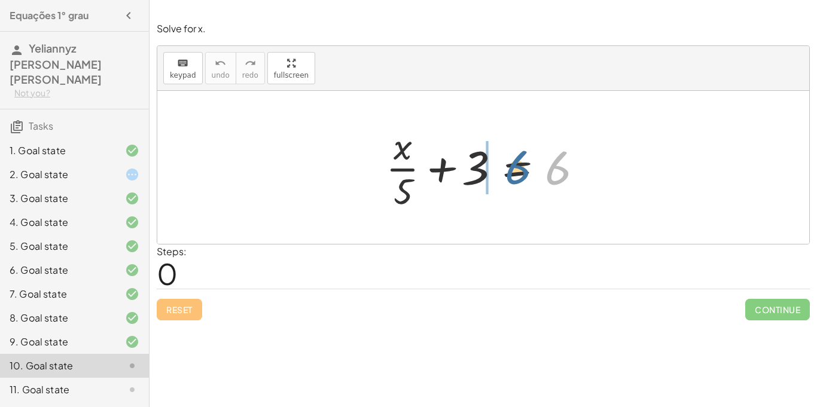
drag, startPoint x: 556, startPoint y: 163, endPoint x: 511, endPoint y: 163, distance: 44.3
click at [511, 163] on div at bounding box center [488, 167] width 216 height 92
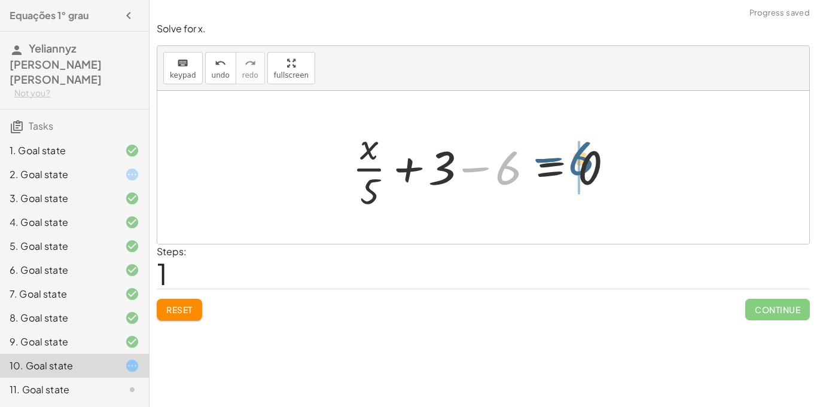
drag, startPoint x: 513, startPoint y: 172, endPoint x: 587, endPoint y: 163, distance: 74.1
click at [587, 163] on div at bounding box center [487, 167] width 282 height 92
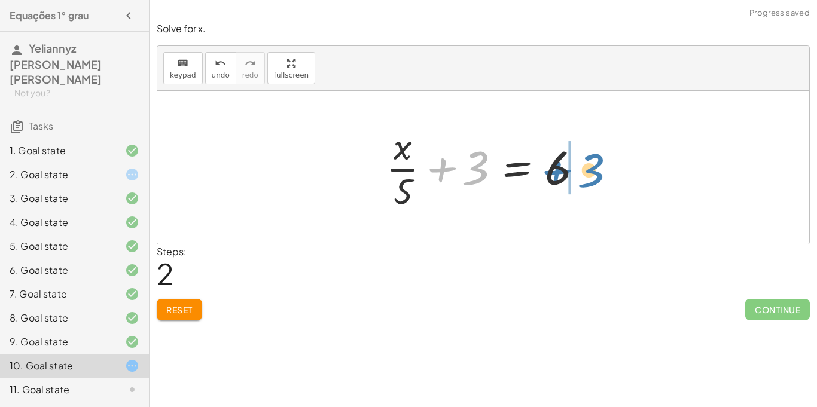
drag, startPoint x: 472, startPoint y: 166, endPoint x: 589, endPoint y: 169, distance: 117.3
click at [589, 169] on div at bounding box center [488, 167] width 216 height 92
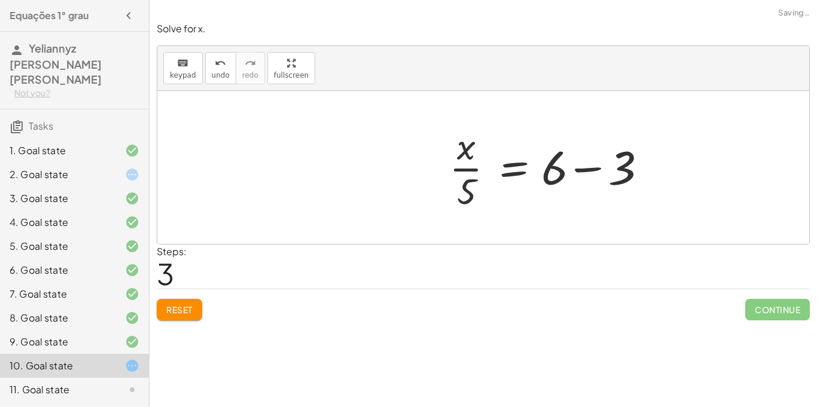
click at [589, 169] on div at bounding box center [551, 167] width 216 height 92
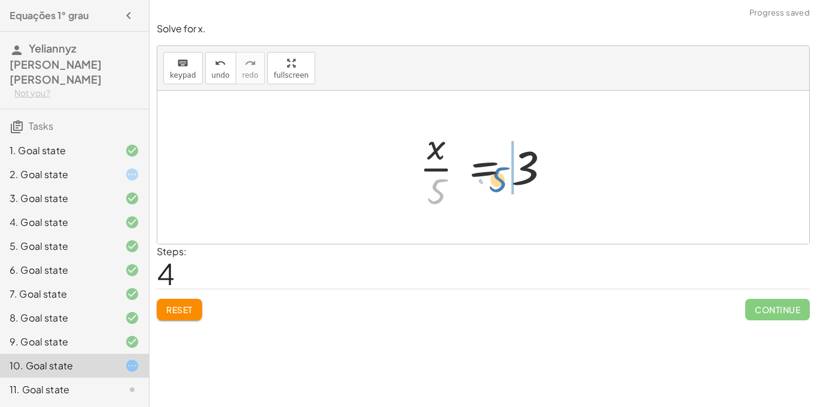
drag, startPoint x: 434, startPoint y: 184, endPoint x: 495, endPoint y: 172, distance: 62.9
click at [495, 172] on div at bounding box center [487, 167] width 149 height 92
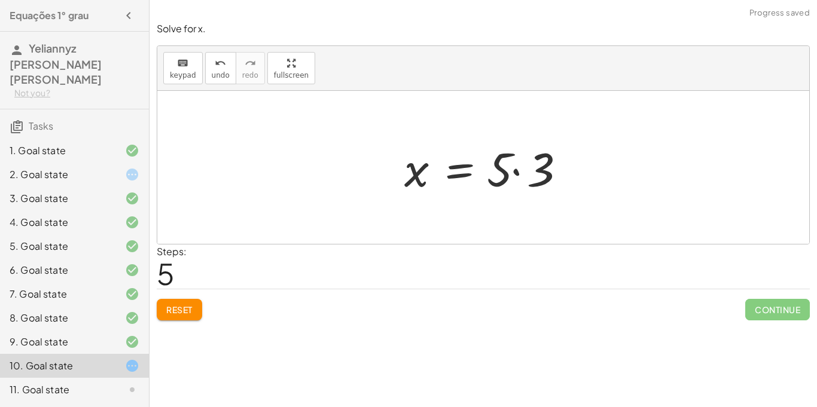
click at [514, 172] on div at bounding box center [487, 168] width 179 height 62
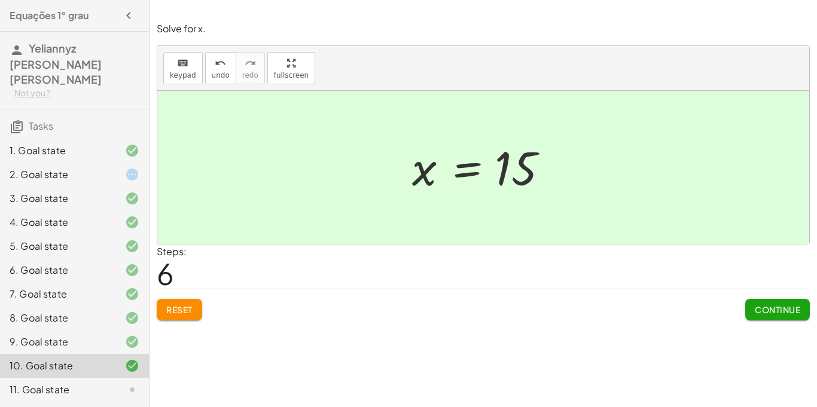
click at [113, 383] on div at bounding box center [123, 390] width 34 height 14
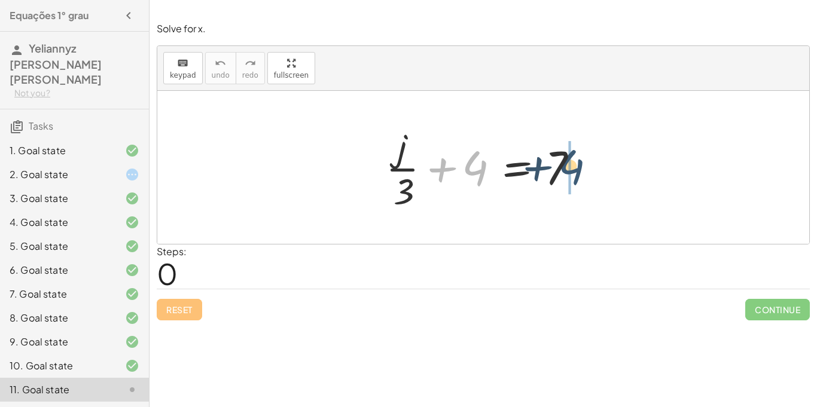
drag, startPoint x: 482, startPoint y: 172, endPoint x: 597, endPoint y: 173, distance: 115.5
click at [597, 173] on div "+ 4 + · j · 3 + 4 = 7" at bounding box center [483, 167] width 231 height 98
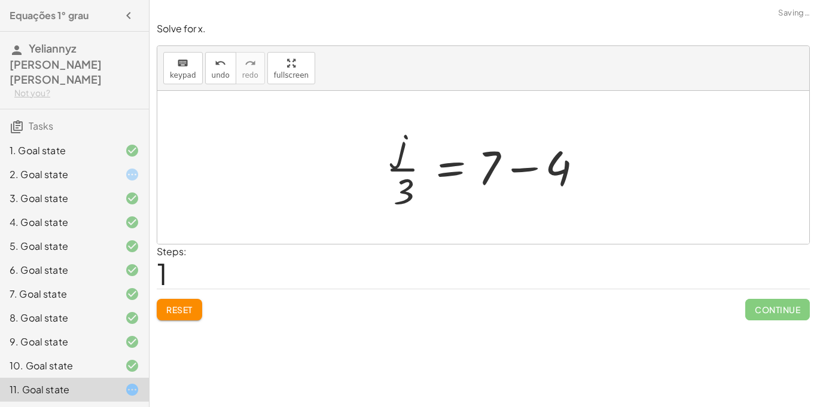
click at [527, 170] on div at bounding box center [488, 167] width 216 height 92
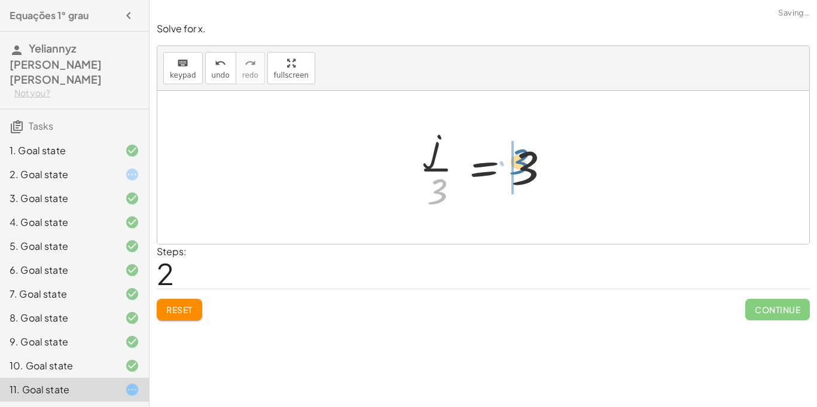
drag, startPoint x: 438, startPoint y: 188, endPoint x: 519, endPoint y: 160, distance: 85.5
click at [519, 160] on div at bounding box center [487, 167] width 149 height 92
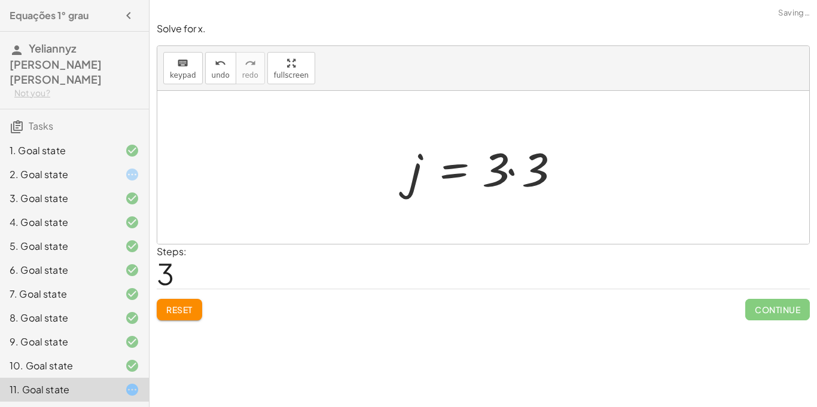
click at [513, 172] on div at bounding box center [488, 168] width 169 height 62
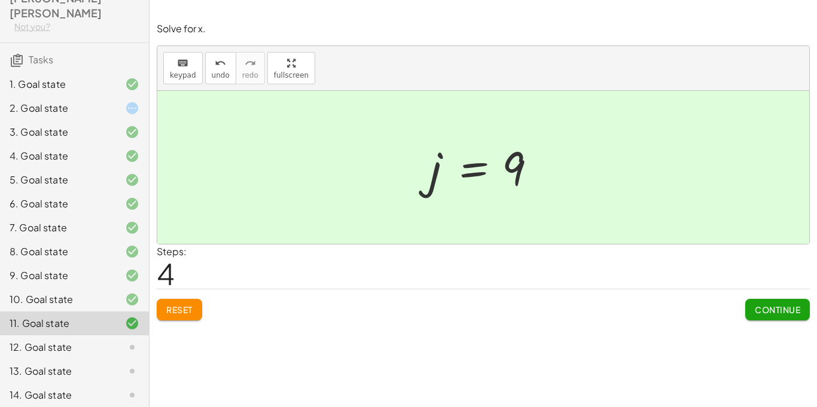
scroll to position [68, 0]
click at [101, 339] on div "12. Goal state" at bounding box center [58, 346] width 96 height 14
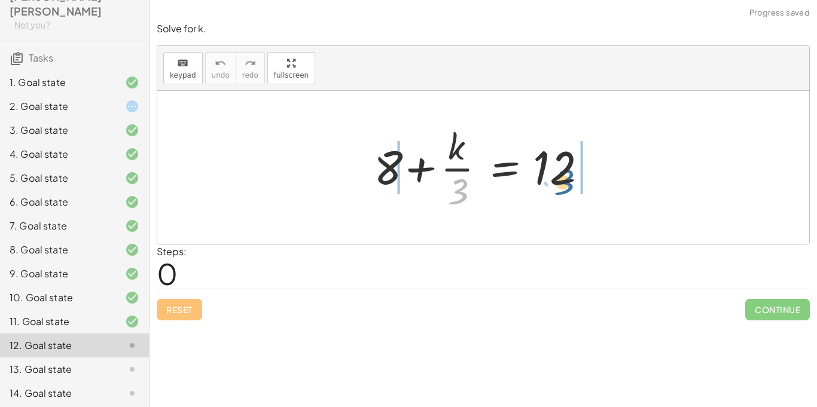
drag, startPoint x: 462, startPoint y: 186, endPoint x: 580, endPoint y: 173, distance: 118.5
click at [580, 173] on div at bounding box center [488, 167] width 240 height 92
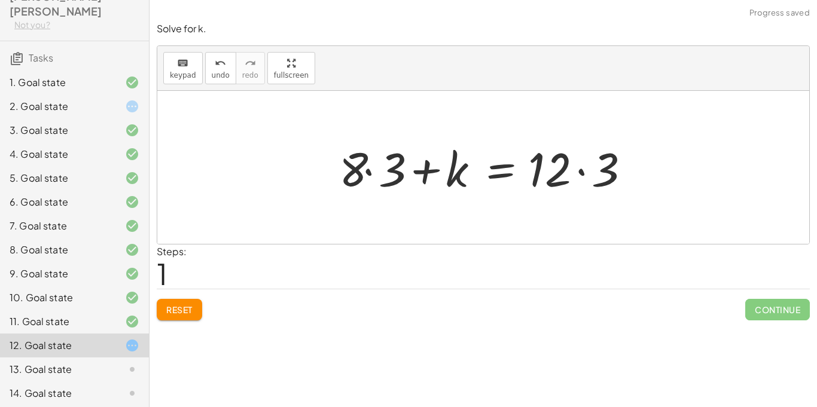
click at [577, 169] on div at bounding box center [487, 168] width 309 height 62
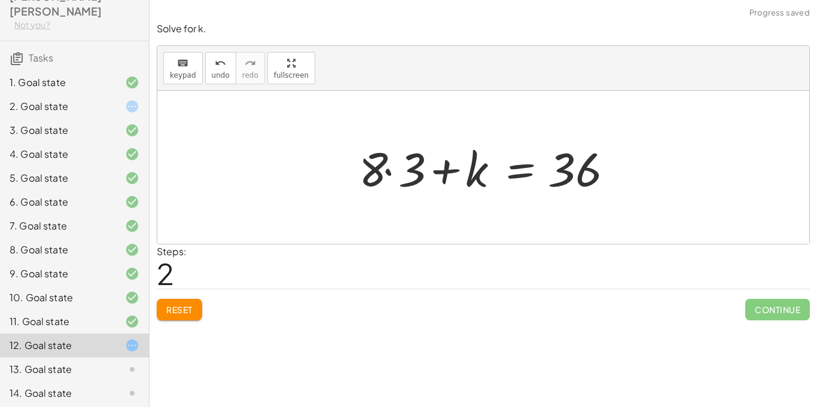
click at [188, 301] on button "Reset" at bounding box center [179, 310] width 45 height 22
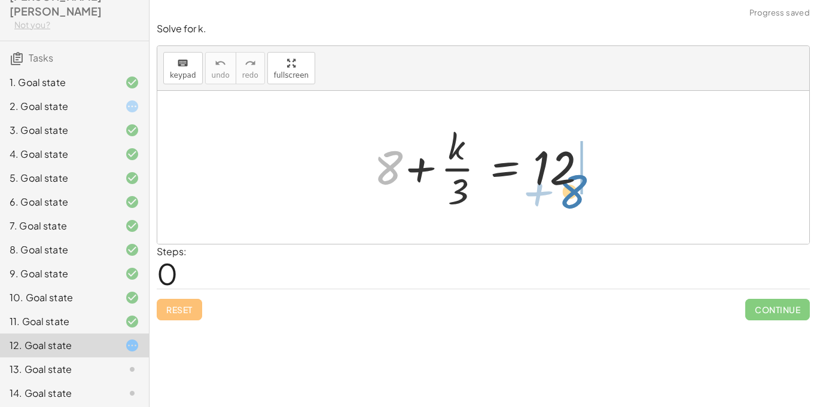
drag, startPoint x: 394, startPoint y: 170, endPoint x: 586, endPoint y: 188, distance: 193.5
click at [586, 188] on div at bounding box center [488, 167] width 240 height 92
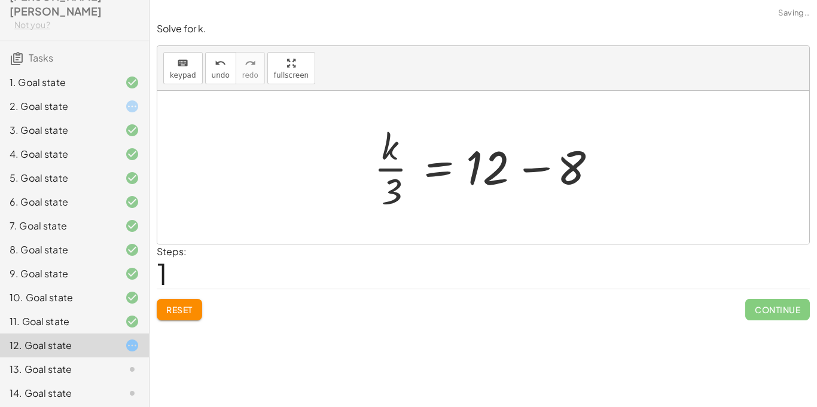
click at [543, 170] on div at bounding box center [488, 167] width 240 height 92
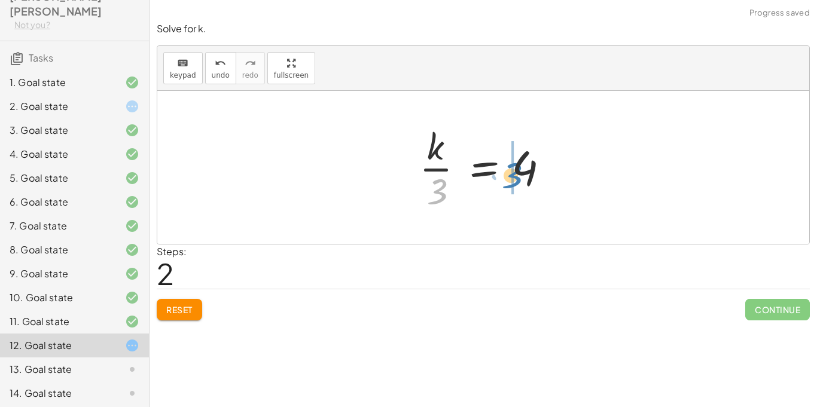
drag, startPoint x: 438, startPoint y: 191, endPoint x: 511, endPoint y: 175, distance: 74.7
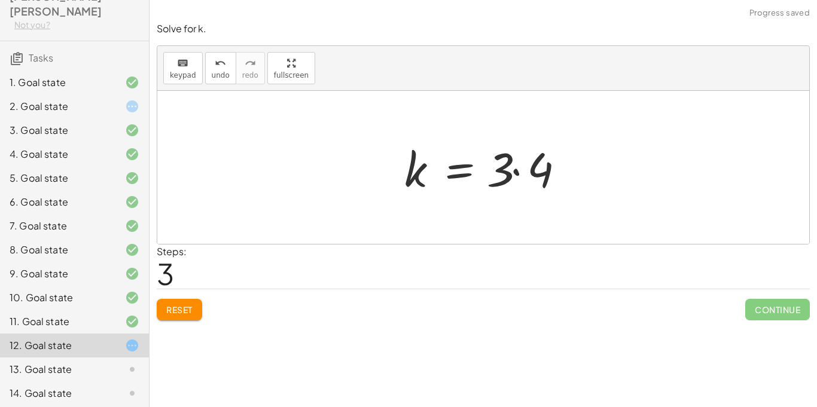
click at [517, 173] on div at bounding box center [487, 168] width 179 height 62
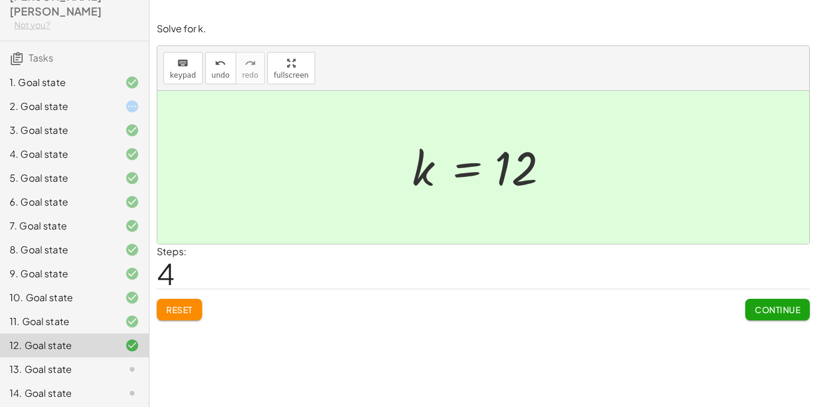
click at [57, 363] on div "13. Goal state" at bounding box center [58, 370] width 96 height 14
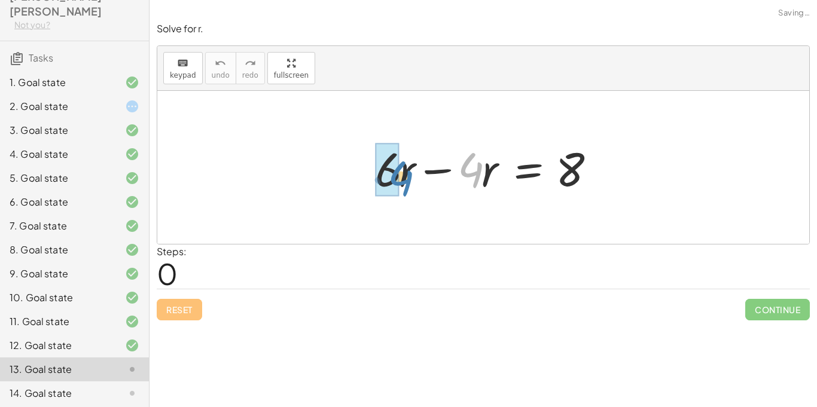
drag, startPoint x: 477, startPoint y: 172, endPoint x: 405, endPoint y: 181, distance: 72.9
click at [405, 181] on div at bounding box center [487, 168] width 237 height 62
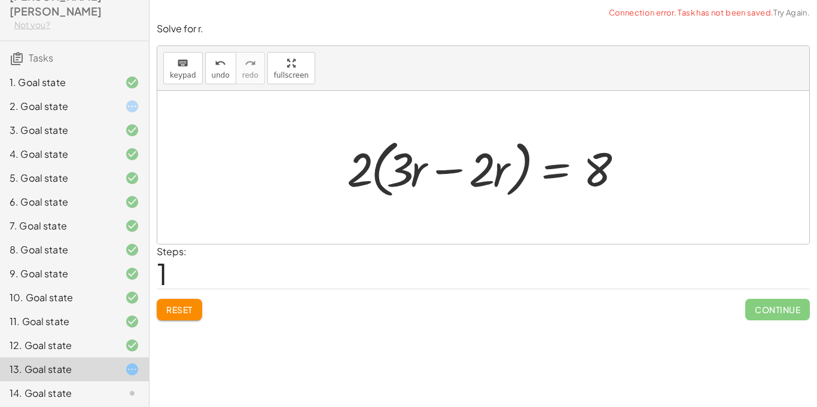
click at [169, 307] on span "Reset" at bounding box center [179, 309] width 26 height 11
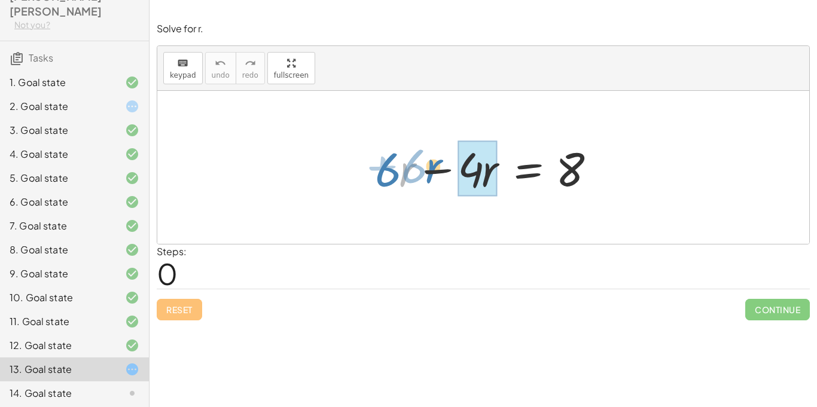
click at [411, 172] on div at bounding box center [487, 168] width 237 height 62
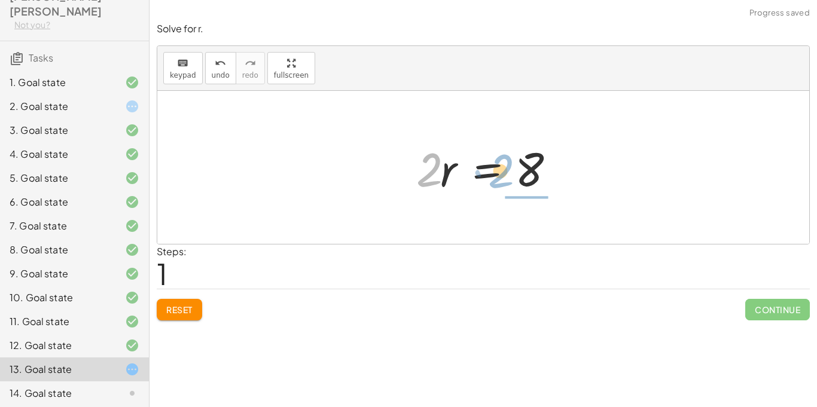
drag, startPoint x: 434, startPoint y: 171, endPoint x: 507, endPoint y: 172, distance: 73.0
click at [507, 172] on div at bounding box center [488, 168] width 156 height 62
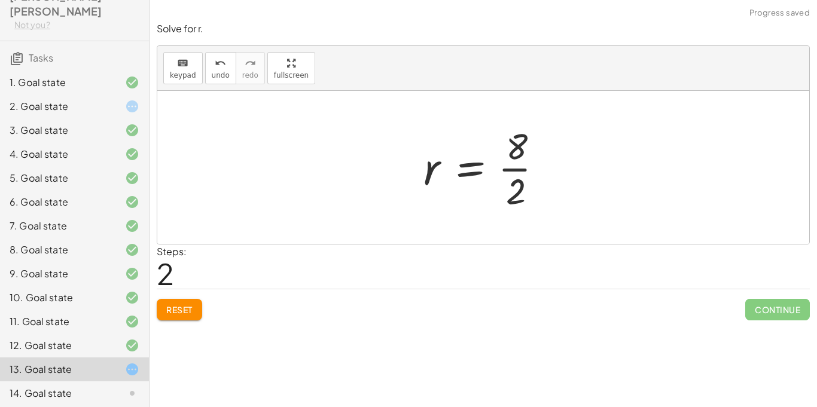
click at [507, 172] on div at bounding box center [488, 167] width 141 height 92
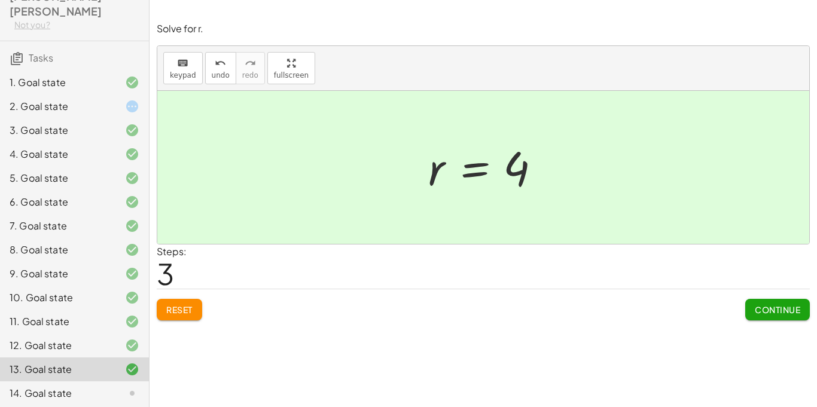
click at [120, 386] on div at bounding box center [123, 393] width 34 height 14
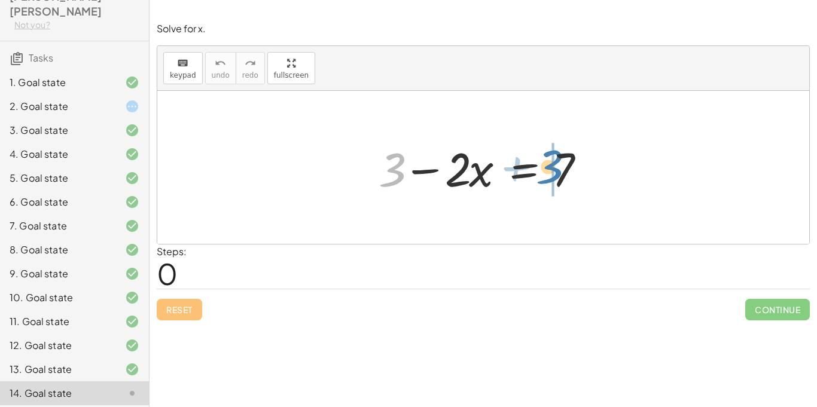
drag, startPoint x: 396, startPoint y: 171, endPoint x: 553, endPoint y: 168, distance: 157.4
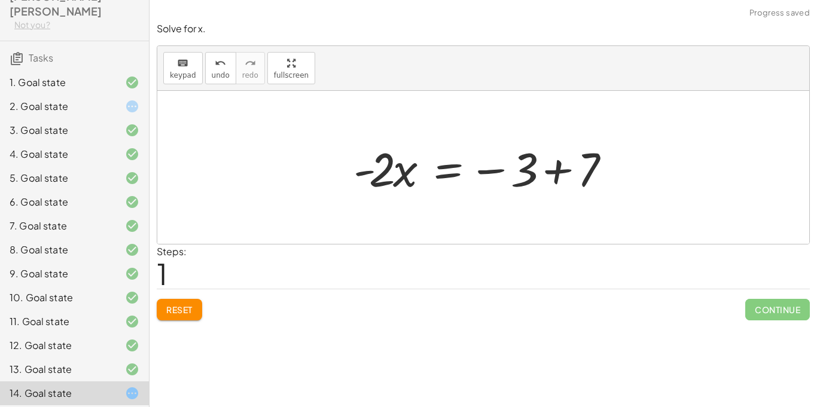
click at [553, 168] on div at bounding box center [488, 168] width 281 height 62
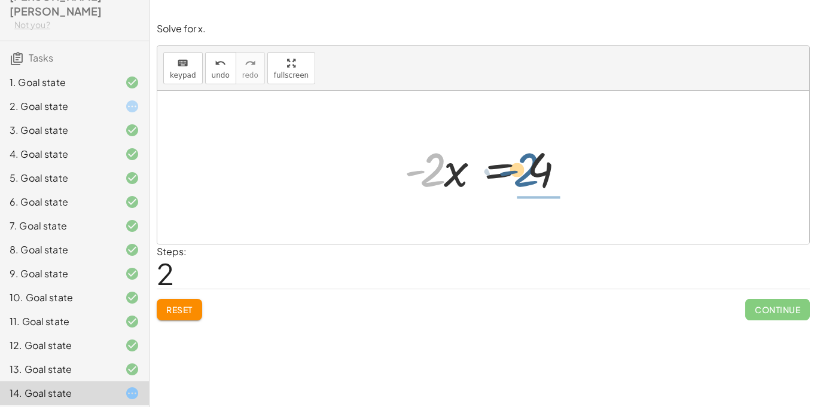
drag, startPoint x: 437, startPoint y: 178, endPoint x: 537, endPoint y: 179, distance: 99.9
click at [537, 179] on div at bounding box center [487, 168] width 179 height 62
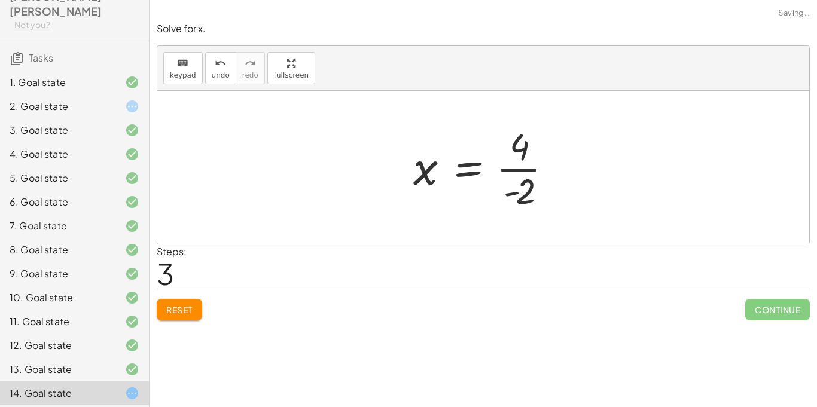
click at [520, 168] on div at bounding box center [487, 167] width 161 height 92
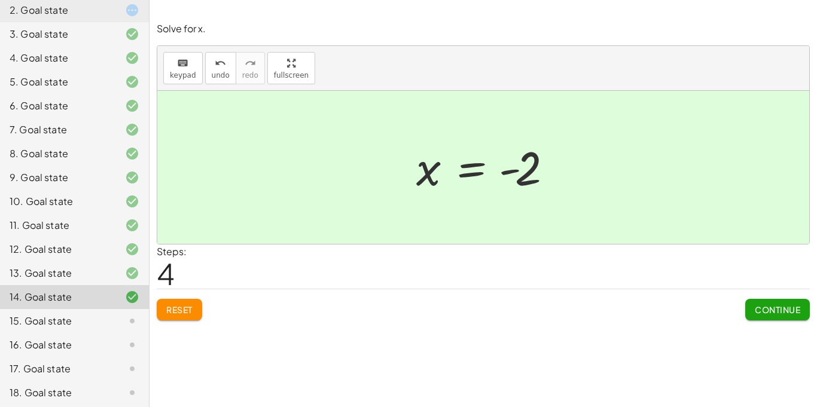
scroll to position [165, 0]
click at [90, 313] on div "15. Goal state" at bounding box center [58, 320] width 96 height 14
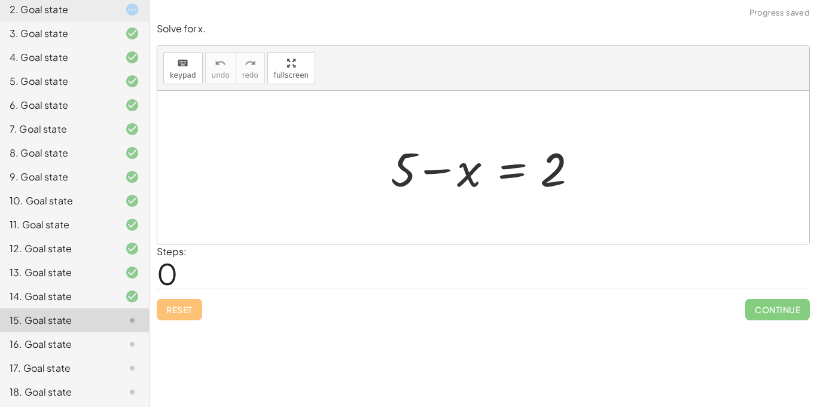
click at [357, 181] on div "+ 5 − x = 2" at bounding box center [483, 167] width 652 height 153
drag, startPoint x: 409, startPoint y: 172, endPoint x: 574, endPoint y: 171, distance: 164.5
click at [574, 171] on div at bounding box center [488, 168] width 206 height 62
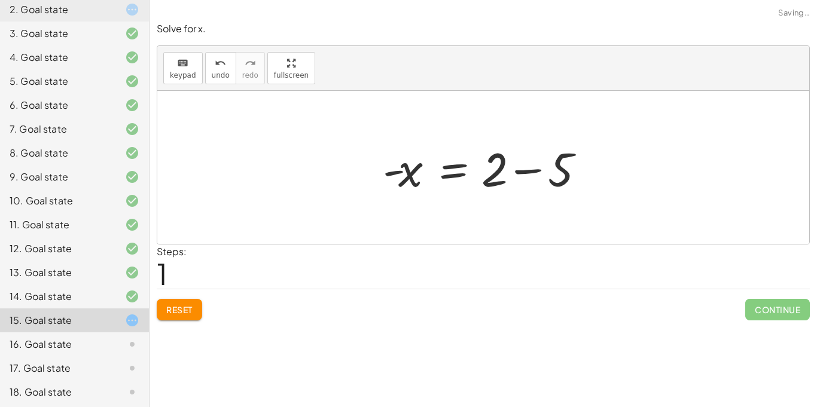
click at [528, 172] on div at bounding box center [488, 168] width 222 height 62
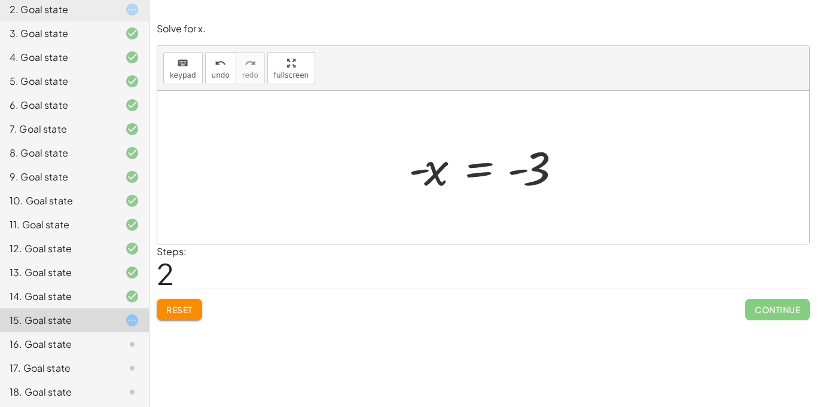
click at [185, 313] on span "Reset" at bounding box center [179, 309] width 26 height 11
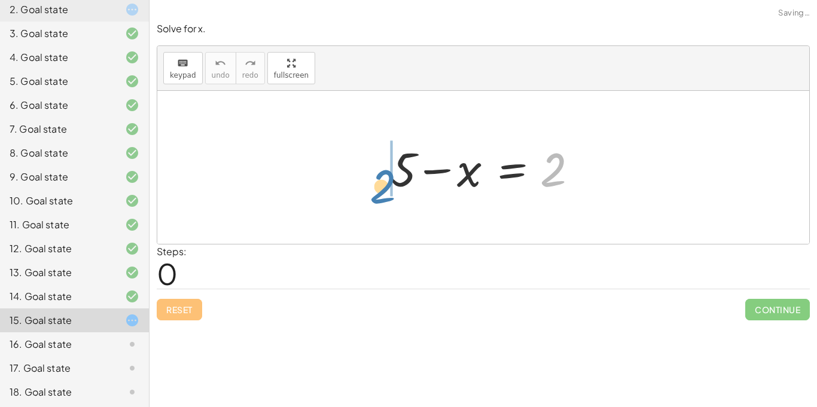
drag, startPoint x: 556, startPoint y: 171, endPoint x: 383, endPoint y: 184, distance: 173.3
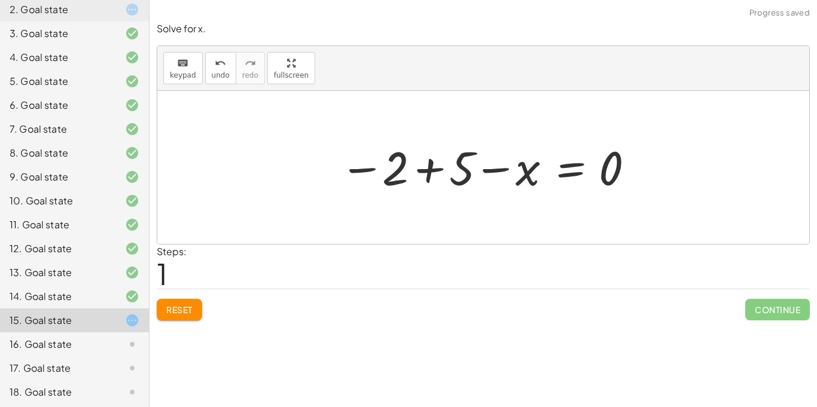
click at [426, 170] on div at bounding box center [487, 167] width 307 height 59
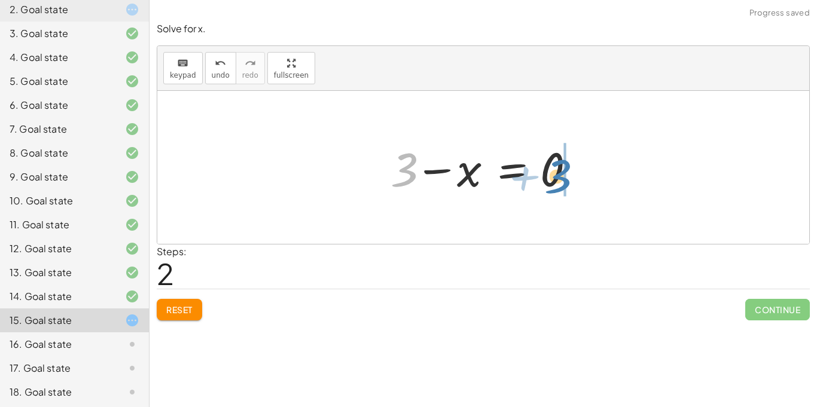
drag, startPoint x: 410, startPoint y: 168, endPoint x: 577, endPoint y: 178, distance: 167.2
click at [577, 178] on div at bounding box center [488, 168] width 206 height 62
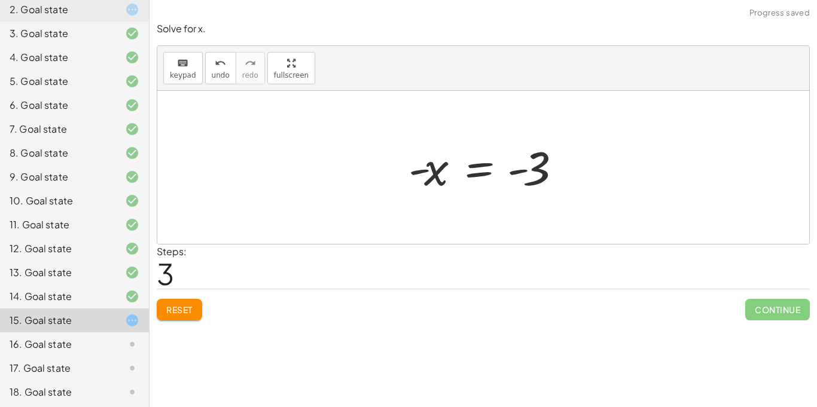
click at [534, 165] on div at bounding box center [488, 167] width 171 height 59
click at [525, 166] on div at bounding box center [488, 167] width 171 height 59
click at [175, 302] on button "Reset" at bounding box center [179, 310] width 45 height 22
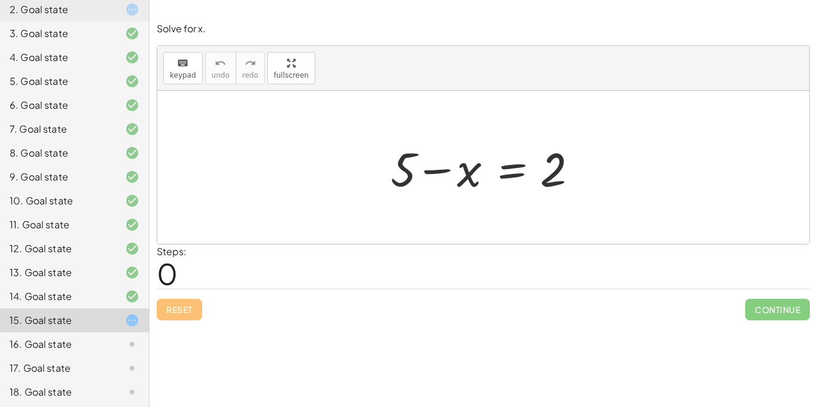
click at [345, 185] on div "+ 5 − x = 2" at bounding box center [483, 167] width 652 height 153
drag, startPoint x: 407, startPoint y: 168, endPoint x: 497, endPoint y: 165, distance: 89.8
click at [497, 165] on div at bounding box center [488, 168] width 206 height 62
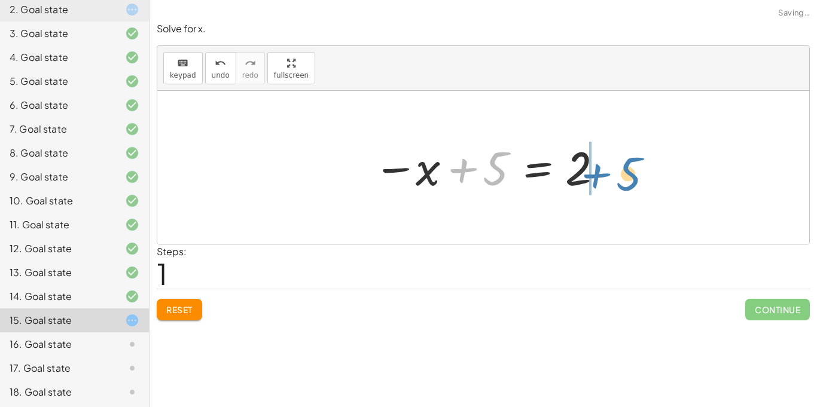
drag, startPoint x: 500, startPoint y: 173, endPoint x: 635, endPoint y: 178, distance: 135.9
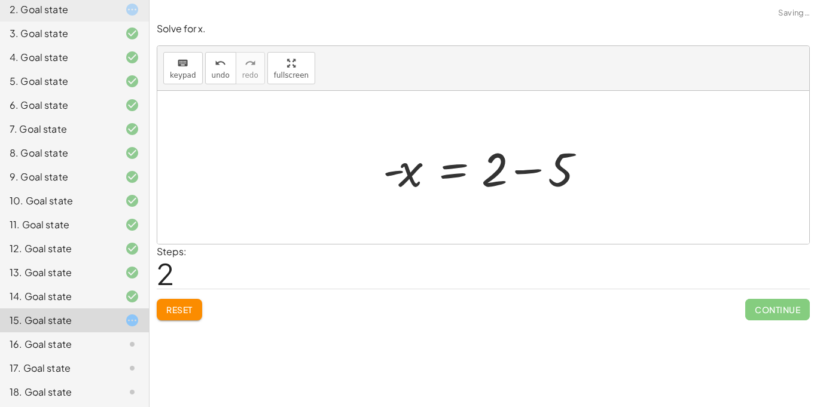
click at [529, 173] on div at bounding box center [488, 168] width 222 height 62
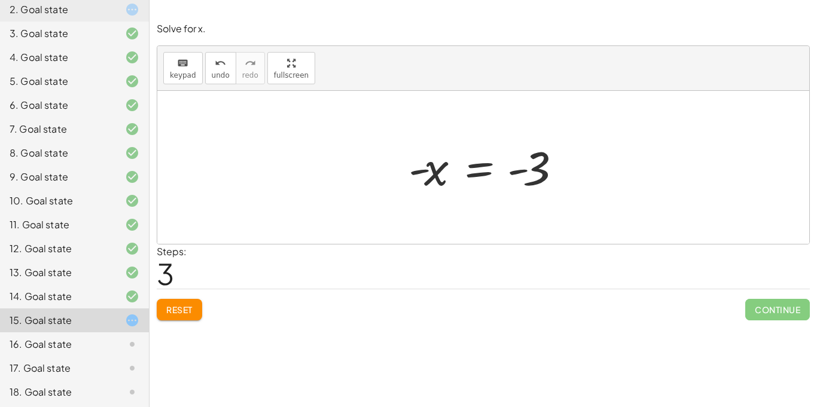
click at [419, 171] on div at bounding box center [488, 167] width 171 height 59
drag, startPoint x: 419, startPoint y: 173, endPoint x: 517, endPoint y: 179, distance: 97.7
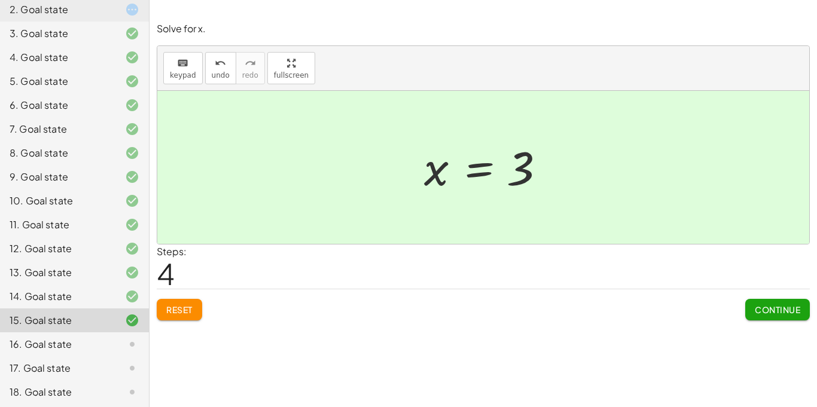
click at [136, 337] on icon at bounding box center [132, 344] width 14 height 14
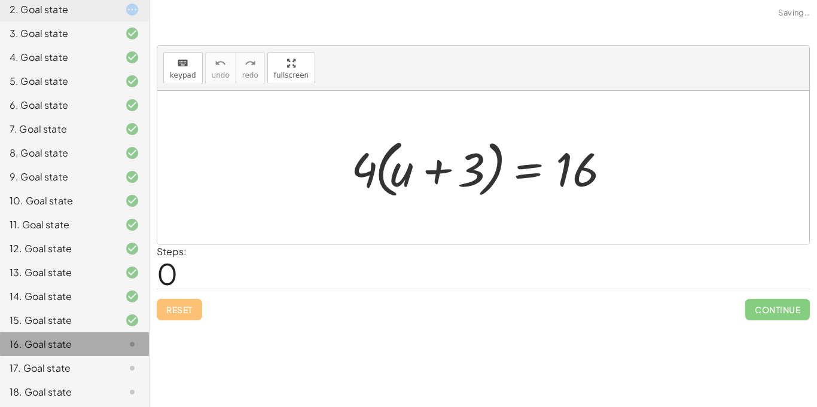
click at [136, 337] on icon at bounding box center [132, 344] width 14 height 14
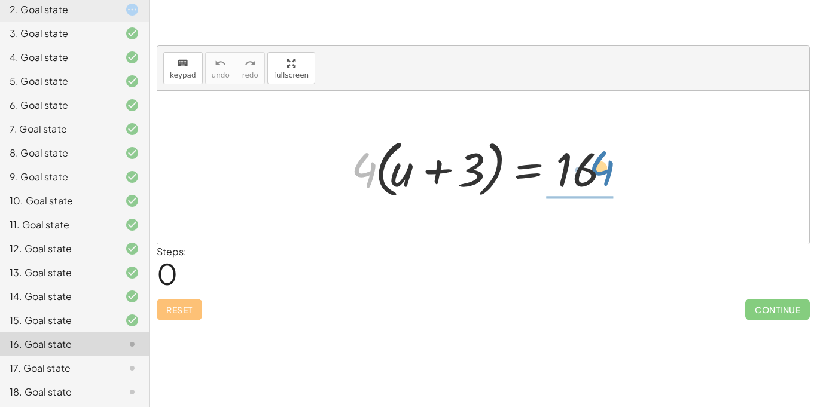
drag, startPoint x: 370, startPoint y: 167, endPoint x: 591, endPoint y: 177, distance: 221.6
click at [591, 177] on div at bounding box center [487, 167] width 285 height 69
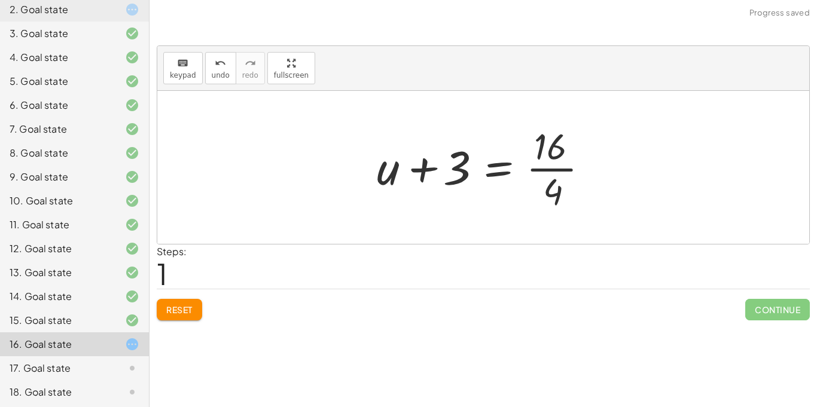
click at [545, 170] on div at bounding box center [488, 167] width 234 height 92
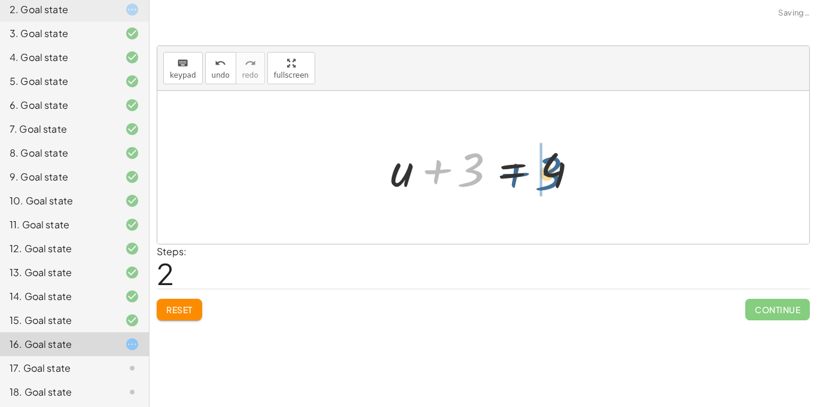
drag, startPoint x: 474, startPoint y: 171, endPoint x: 555, endPoint y: 175, distance: 81.4
click at [555, 175] on div at bounding box center [488, 168] width 206 height 62
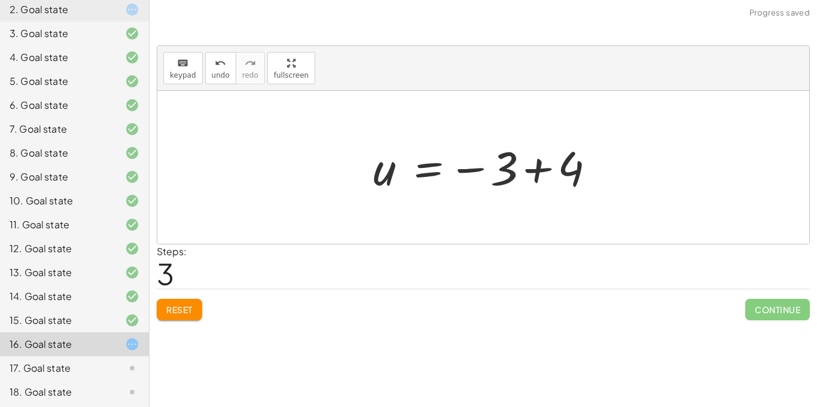
click at [544, 172] on div at bounding box center [487, 167] width 241 height 59
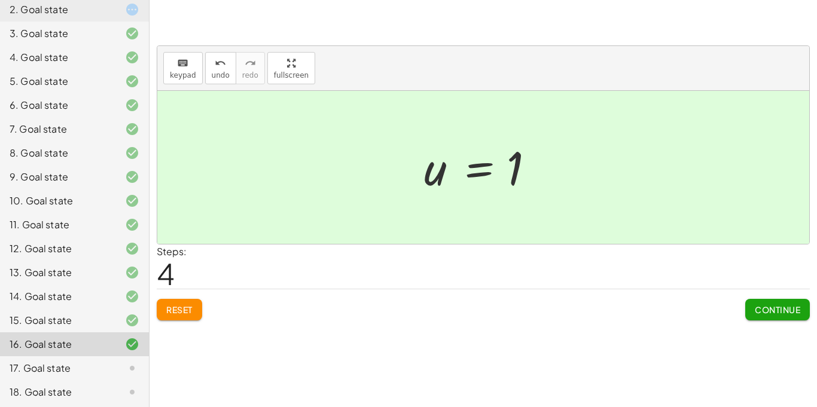
click at [124, 361] on div at bounding box center [123, 368] width 34 height 14
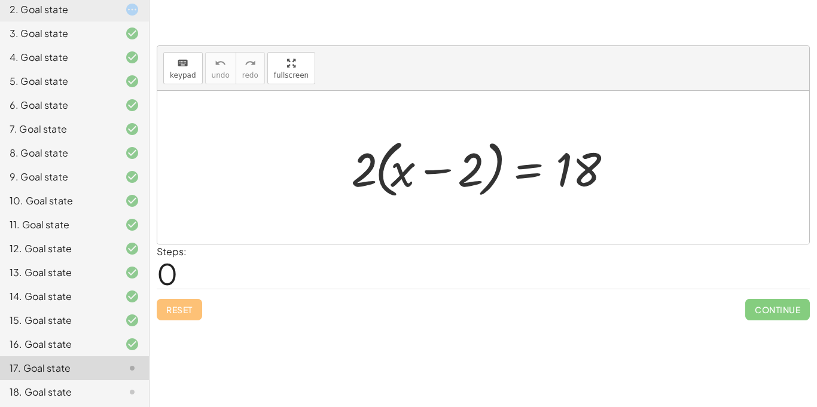
click at [366, 168] on div at bounding box center [487, 167] width 285 height 69
drag, startPoint x: 366, startPoint y: 168, endPoint x: 610, endPoint y: 162, distance: 243.5
click at [610, 162] on div at bounding box center [487, 167] width 285 height 69
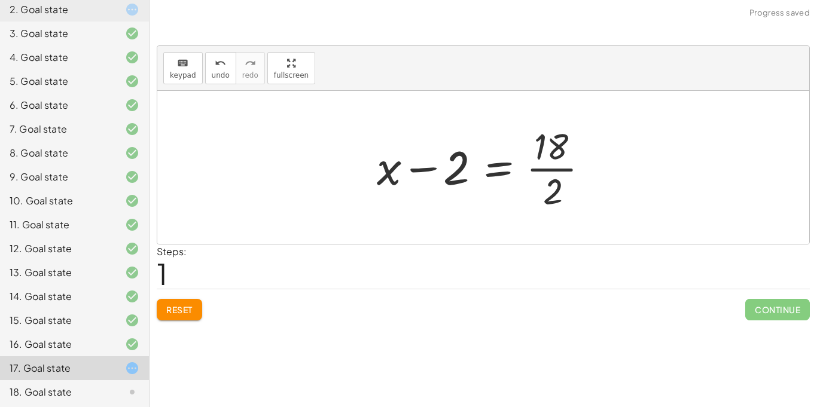
click at [562, 169] on div at bounding box center [488, 167] width 234 height 92
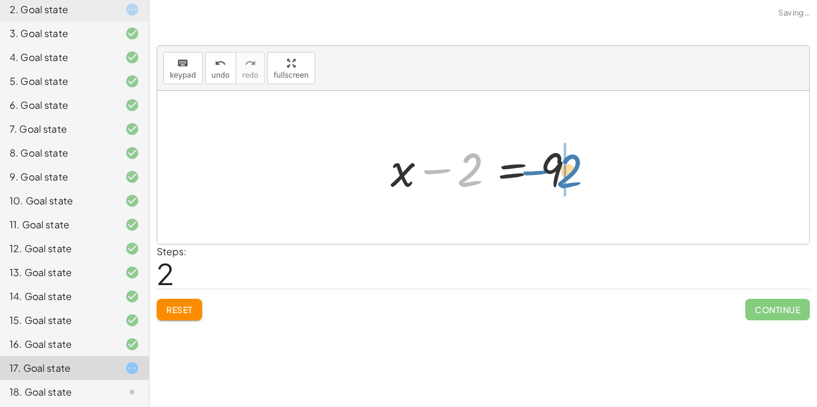
drag, startPoint x: 472, startPoint y: 173, endPoint x: 576, endPoint y: 175, distance: 104.1
click at [576, 175] on div at bounding box center [488, 168] width 206 height 62
click at [526, 170] on div at bounding box center [488, 168] width 206 height 62
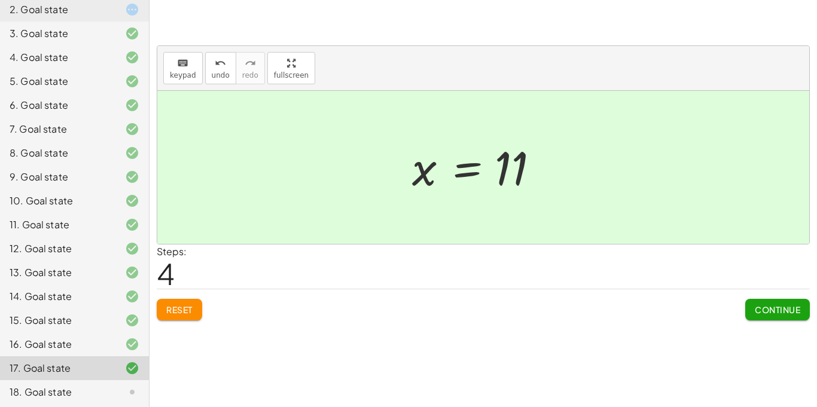
click at [135, 385] on icon at bounding box center [132, 392] width 14 height 14
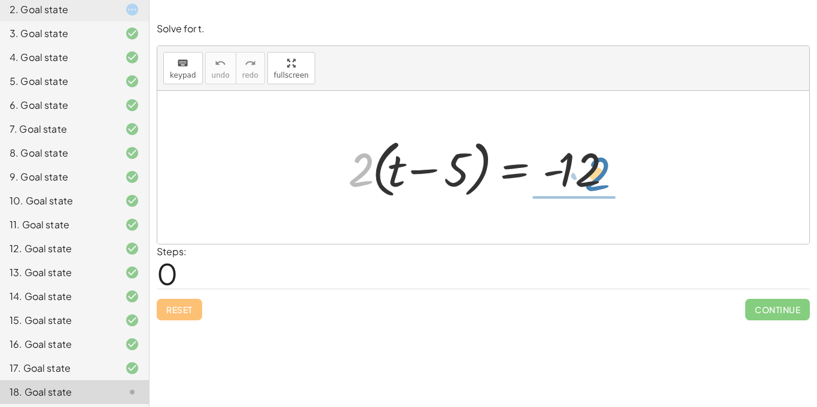
drag, startPoint x: 360, startPoint y: 166, endPoint x: 595, endPoint y: 170, distance: 235.7
click at [595, 170] on div at bounding box center [487, 167] width 291 height 69
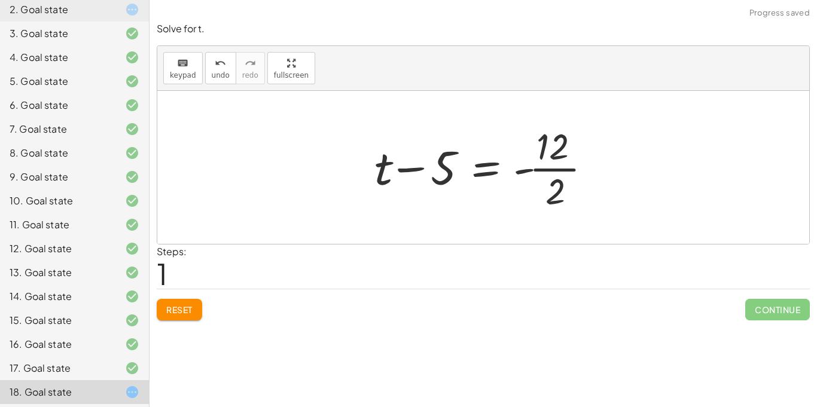
click at [553, 170] on div at bounding box center [488, 167] width 239 height 92
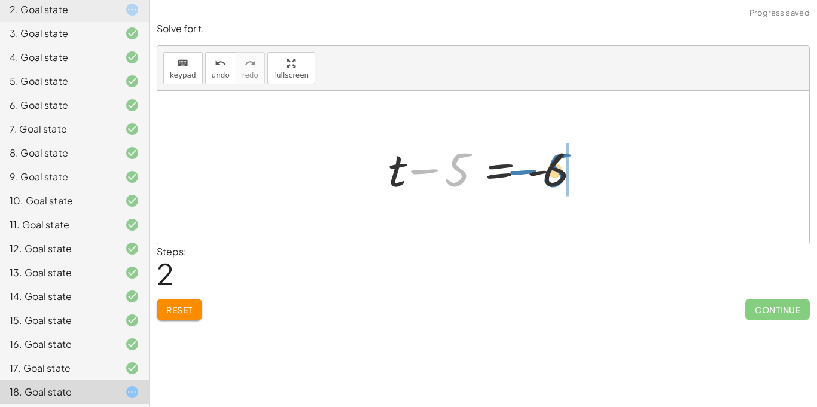
drag, startPoint x: 462, startPoint y: 175, endPoint x: 571, endPoint y: 176, distance: 109.5
click at [571, 176] on div at bounding box center [487, 168] width 211 height 62
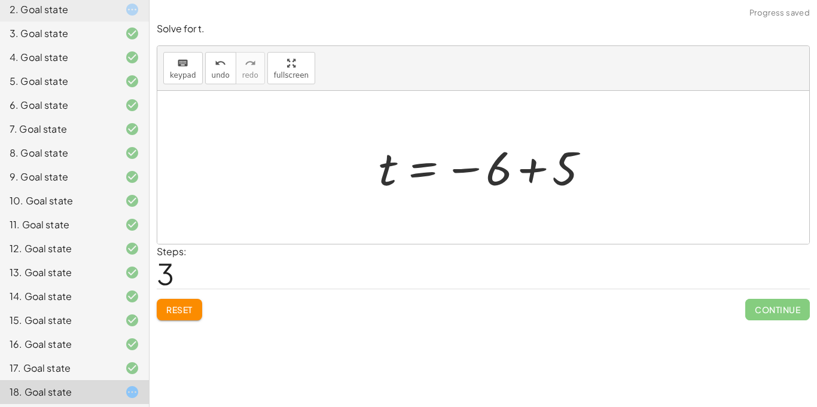
click at [539, 168] on div at bounding box center [488, 167] width 230 height 59
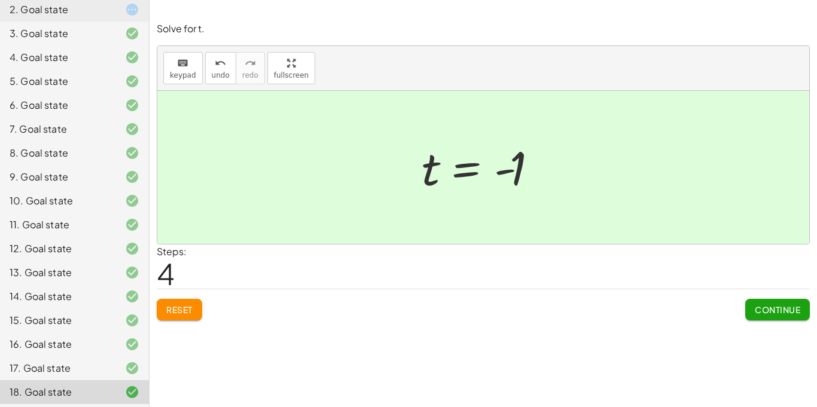
scroll to position [200, 0]
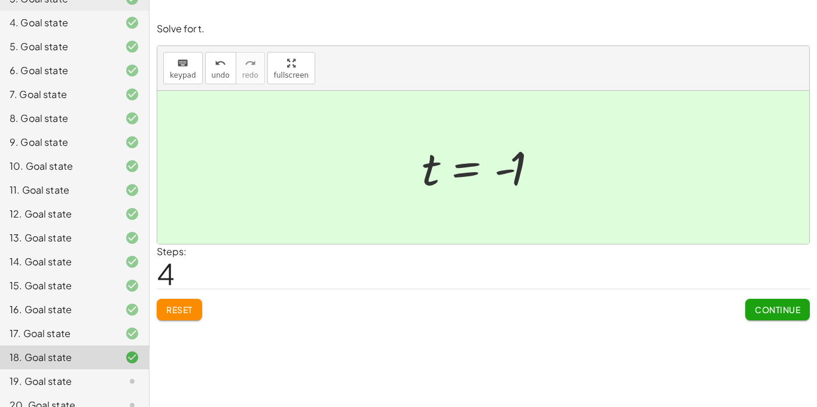
click at [65, 374] on div "19. Goal state" at bounding box center [58, 381] width 96 height 14
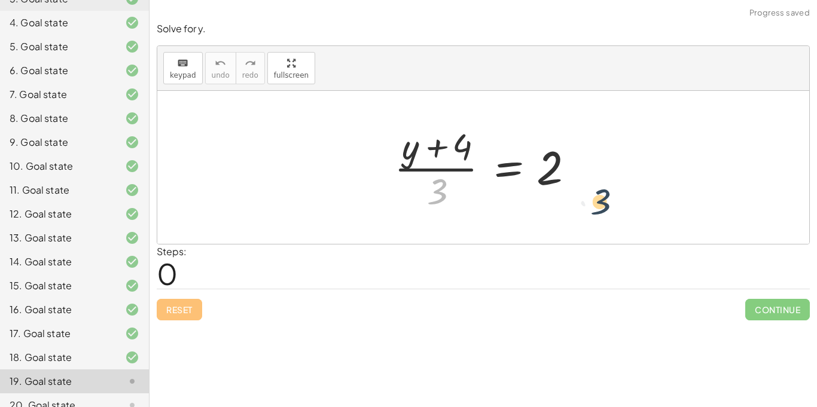
drag, startPoint x: 435, startPoint y: 188, endPoint x: 599, endPoint y: 199, distance: 164.9
drag, startPoint x: 441, startPoint y: 190, endPoint x: 549, endPoint y: 165, distance: 110.1
click at [549, 165] on div at bounding box center [487, 167] width 199 height 92
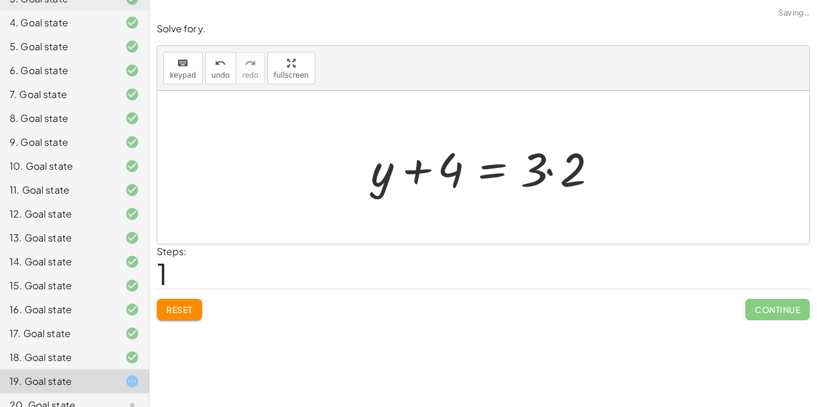
click at [546, 169] on div at bounding box center [488, 168] width 246 height 62
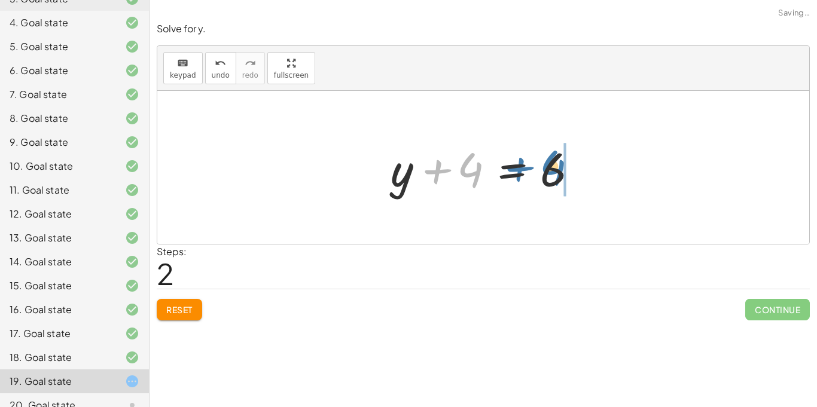
drag, startPoint x: 476, startPoint y: 173, endPoint x: 582, endPoint y: 170, distance: 105.9
click at [582, 170] on div at bounding box center [488, 168] width 206 height 62
click at [524, 170] on div at bounding box center [488, 168] width 206 height 62
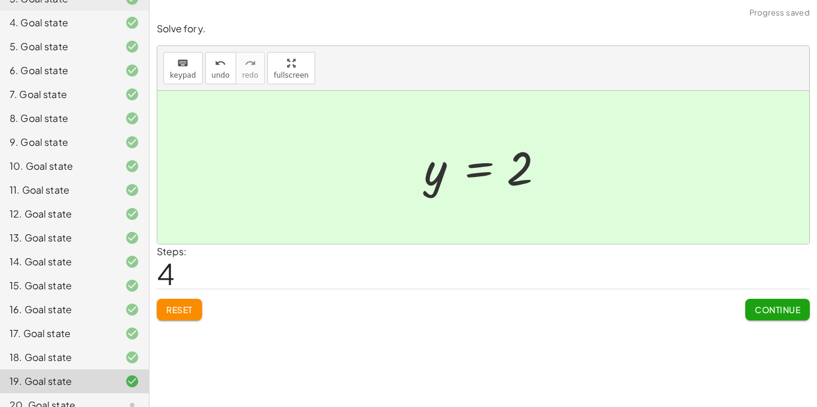
click at [136, 398] on icon at bounding box center [132, 405] width 14 height 14
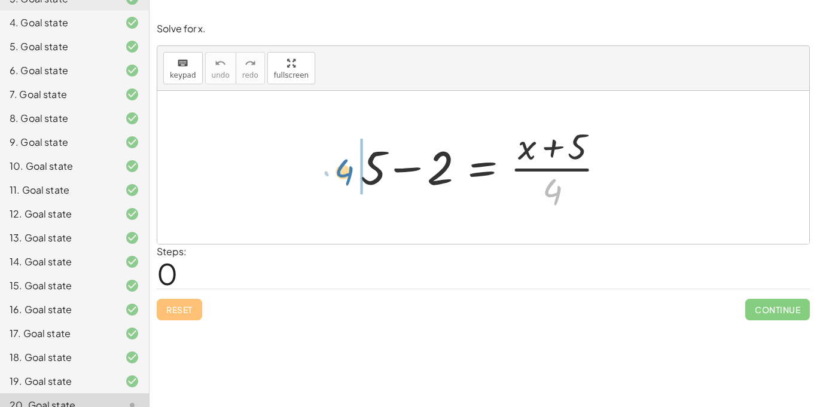
drag, startPoint x: 552, startPoint y: 187, endPoint x: 340, endPoint y: 166, distance: 213.5
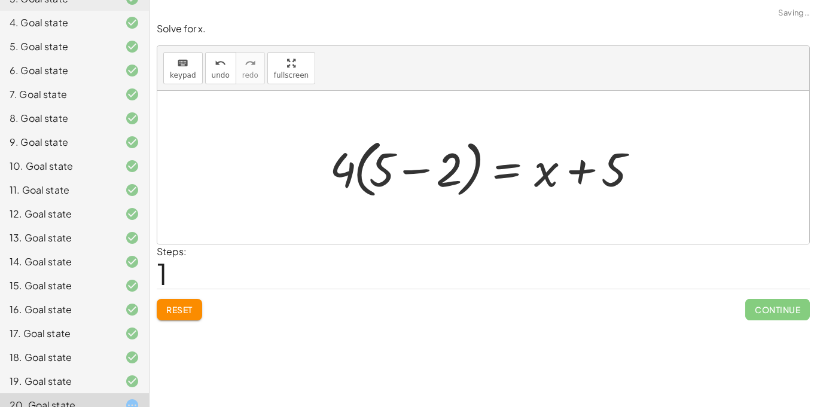
click at [182, 311] on span "Reset" at bounding box center [179, 309] width 26 height 11
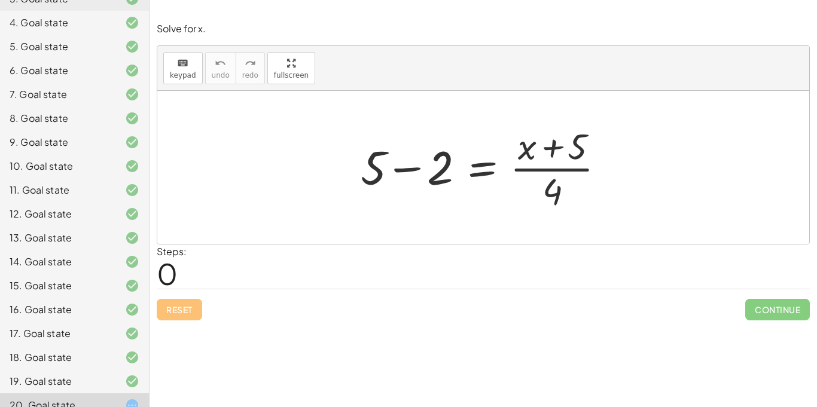
click at [420, 172] on div at bounding box center [488, 167] width 266 height 92
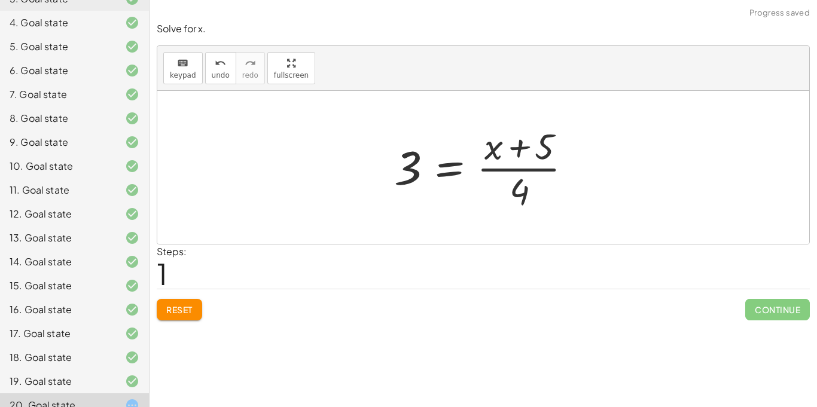
click at [522, 151] on div at bounding box center [487, 167] width 199 height 92
click at [528, 179] on div at bounding box center [487, 167] width 199 height 92
drag, startPoint x: 516, startPoint y: 145, endPoint x: 369, endPoint y: 176, distance: 149.8
click at [369, 176] on div "+ 5 − 2 = · ( + x + 5 ) · 4 + 5 · ( + x ) = · ( + x + 5 ) · 4 3" at bounding box center [483, 167] width 652 height 153
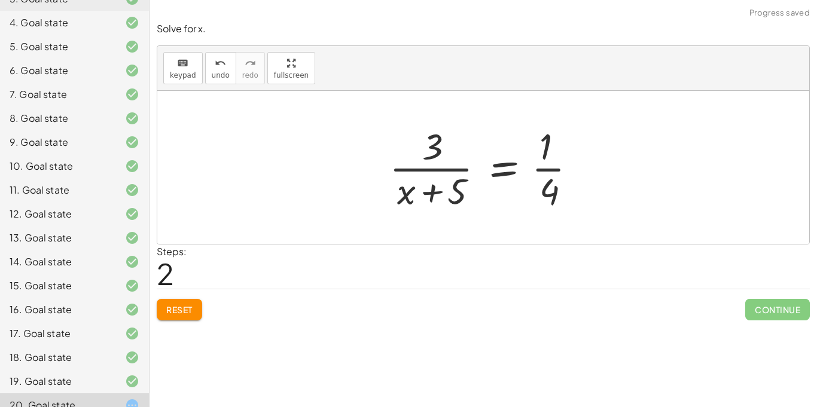
click at [188, 309] on span "Reset" at bounding box center [179, 309] width 26 height 11
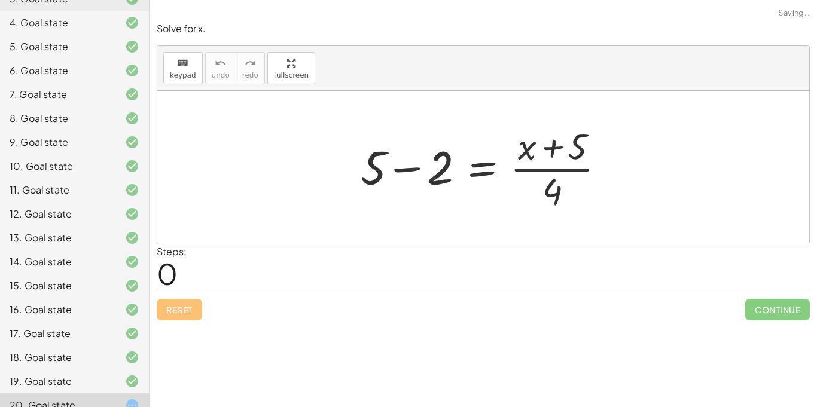
click at [405, 161] on div at bounding box center [488, 167] width 266 height 92
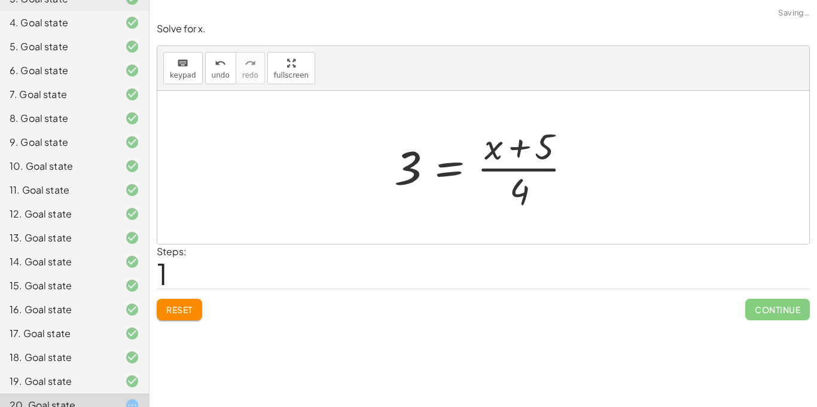
click at [510, 150] on div at bounding box center [487, 167] width 199 height 92
click at [511, 180] on div at bounding box center [487, 167] width 199 height 92
drag, startPoint x: 523, startPoint y: 193, endPoint x: 399, endPoint y: 171, distance: 125.7
click at [399, 171] on div at bounding box center [487, 167] width 199 height 92
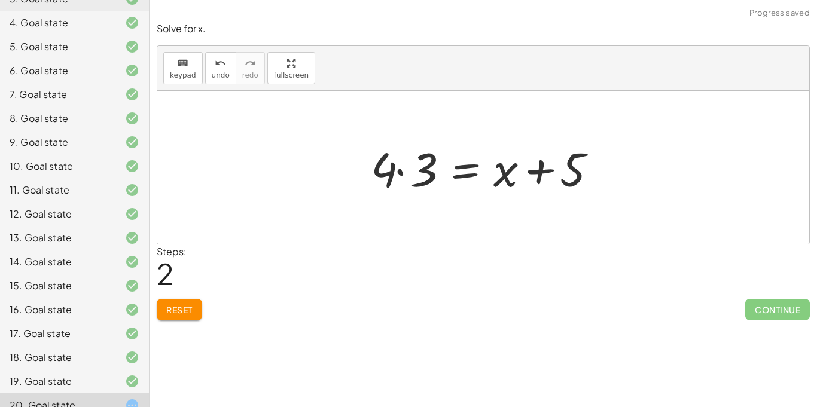
click at [399, 171] on div at bounding box center [488, 168] width 246 height 62
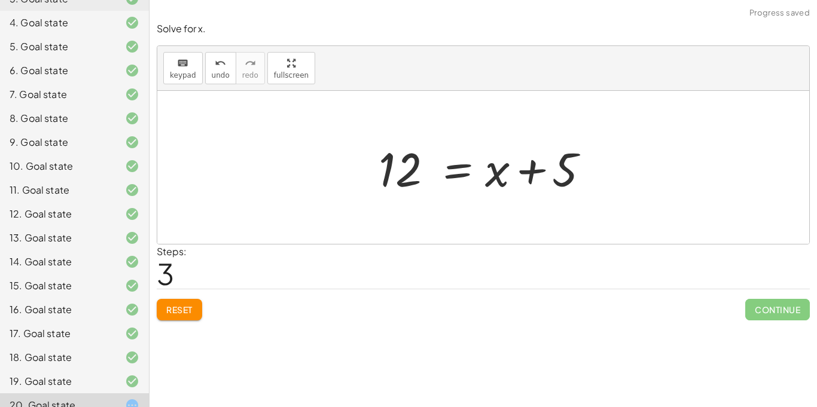
click at [538, 169] on div at bounding box center [488, 168] width 230 height 62
drag, startPoint x: 559, startPoint y: 172, endPoint x: 382, endPoint y: 157, distance: 177.1
click at [382, 157] on div at bounding box center [488, 168] width 230 height 62
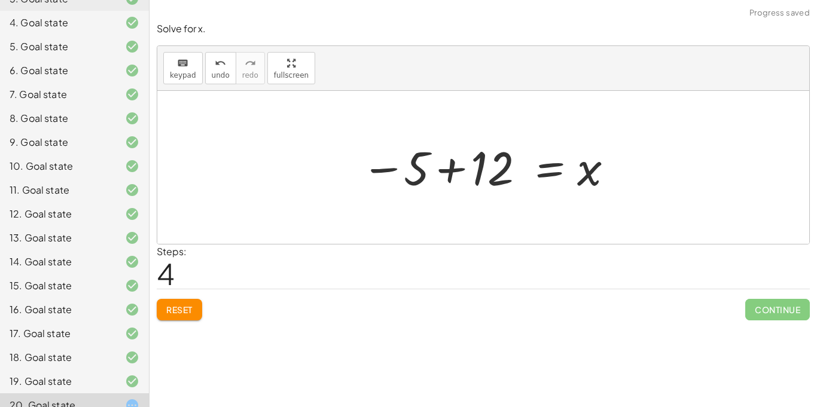
click at [382, 157] on div at bounding box center [487, 167] width 265 height 59
click at [455, 171] on div at bounding box center [487, 167] width 265 height 59
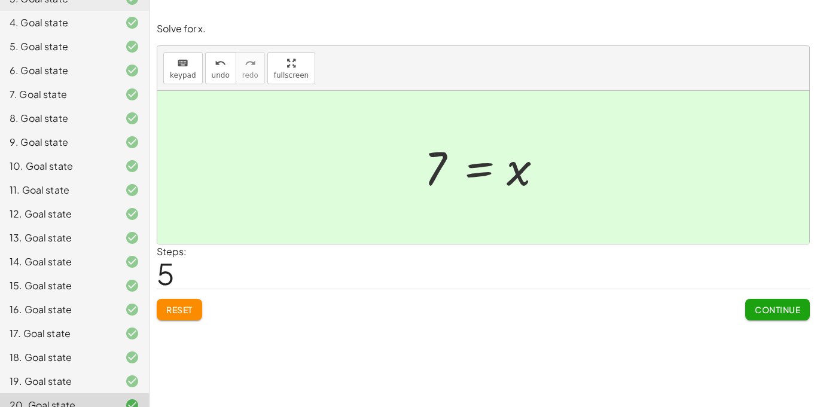
click at [595, 221] on div at bounding box center [483, 167] width 652 height 153
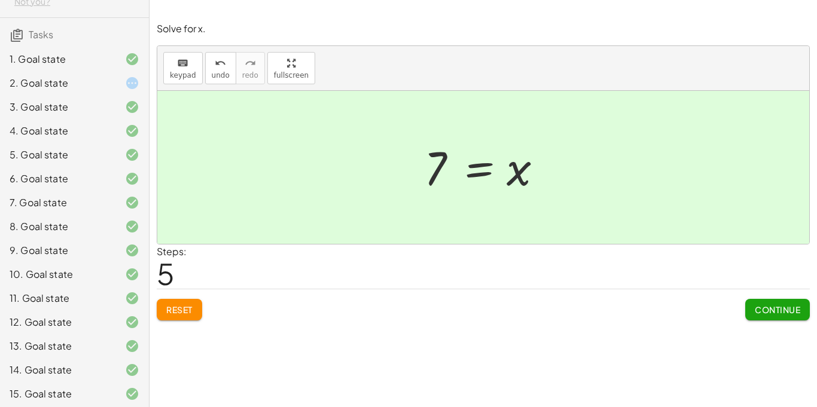
scroll to position [0, 0]
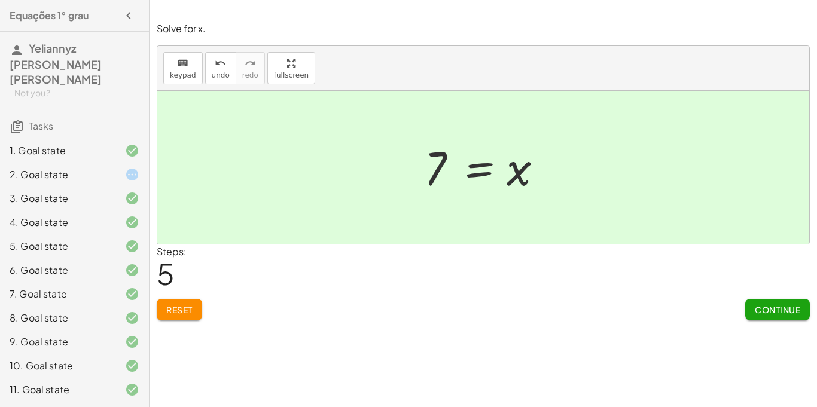
click at [75, 168] on div "2. Goal state" at bounding box center [58, 175] width 96 height 14
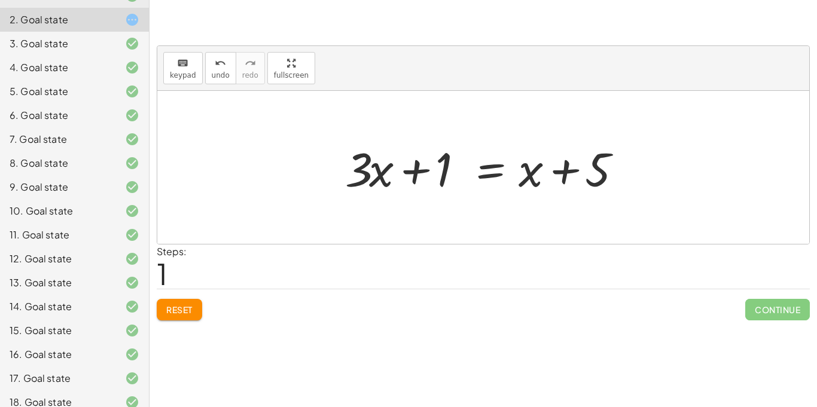
scroll to position [200, 0]
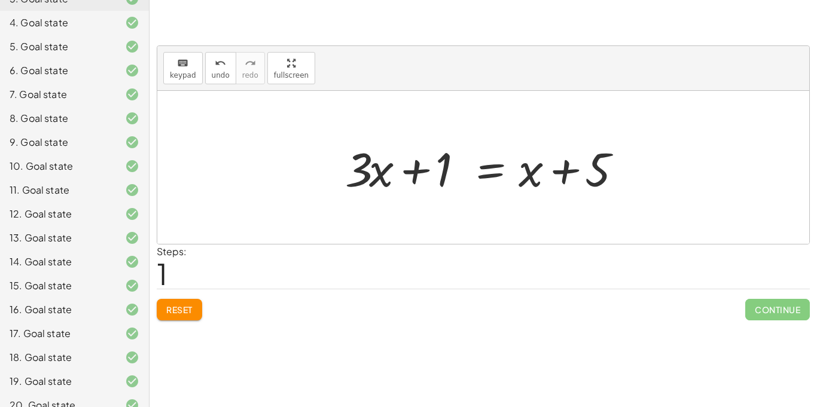
click at [75, 398] on div "20. Goal state" at bounding box center [58, 405] width 96 height 14
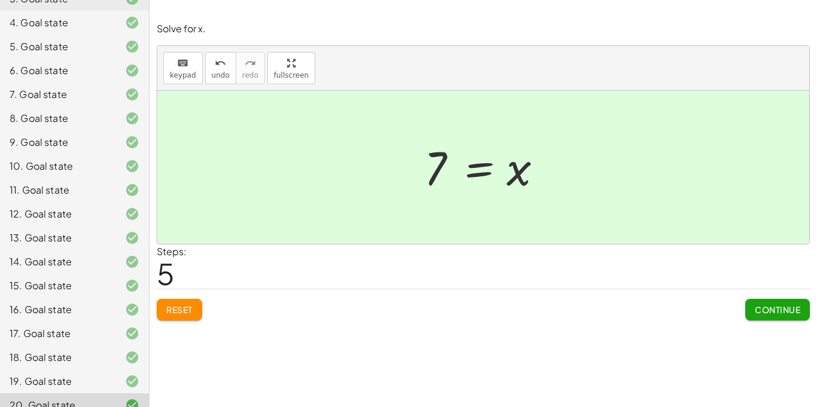
click at [272, 252] on div "Steps: 5" at bounding box center [483, 267] width 653 height 44
click at [87, 374] on div "19. Goal state" at bounding box center [58, 381] width 96 height 14
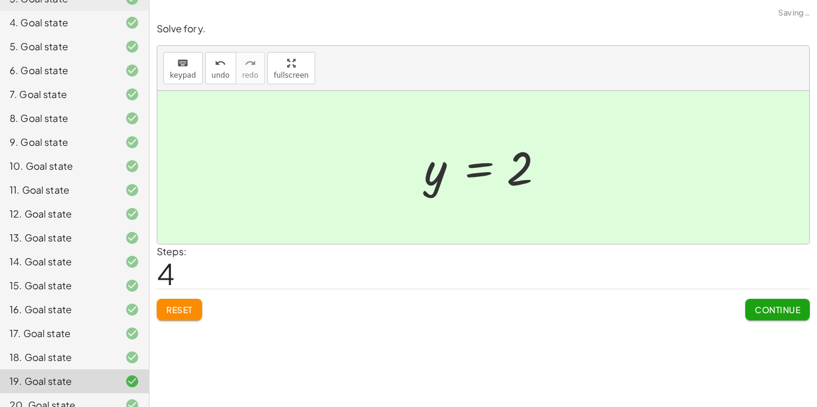
click at [175, 305] on span "Reset" at bounding box center [179, 309] width 26 height 11
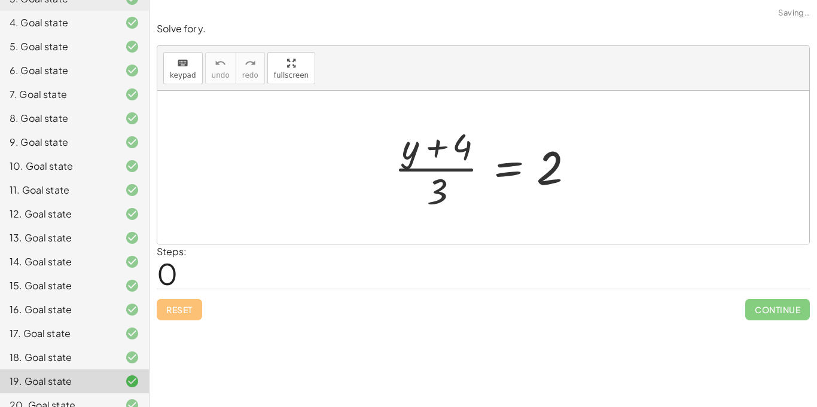
click at [433, 191] on div at bounding box center [487, 167] width 199 height 92
click at [137, 394] on div "18. Goal state" at bounding box center [74, 406] width 149 height 24
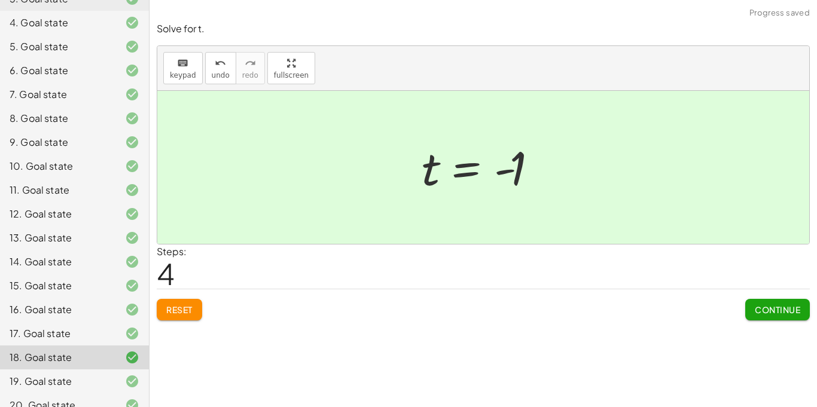
click at [193, 299] on button "Reset" at bounding box center [179, 310] width 45 height 22
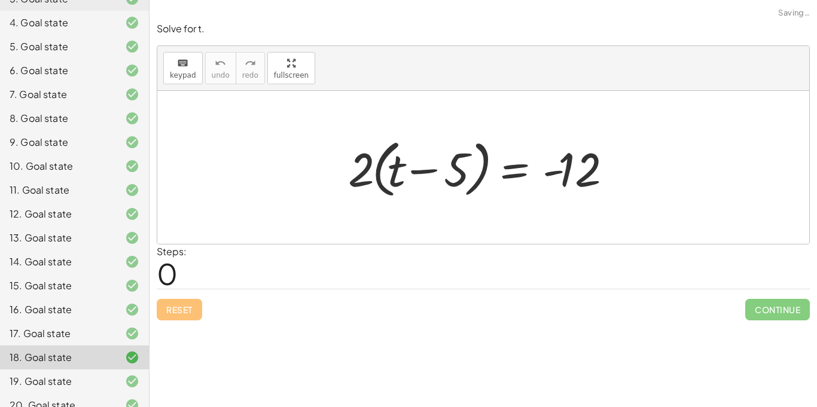
click at [56, 135] on div "9. Goal state" at bounding box center [58, 142] width 96 height 14
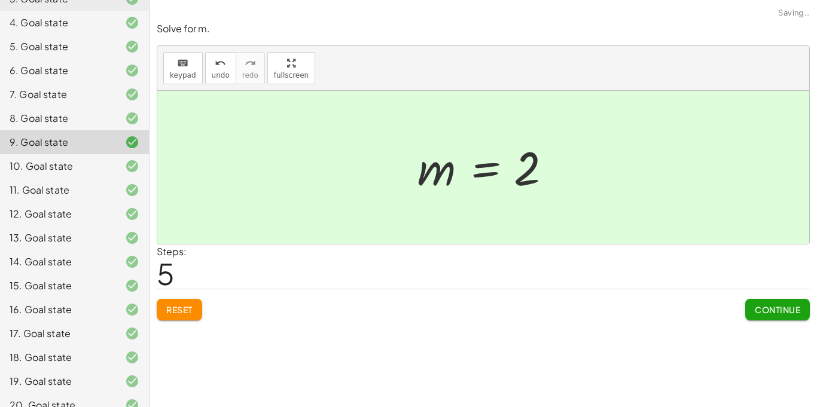
click at [185, 313] on span "Reset" at bounding box center [179, 309] width 26 height 11
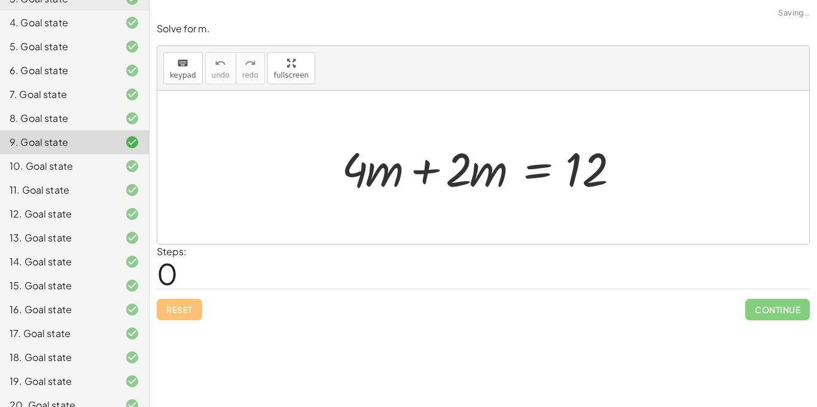
click at [424, 165] on div at bounding box center [488, 168] width 304 height 62
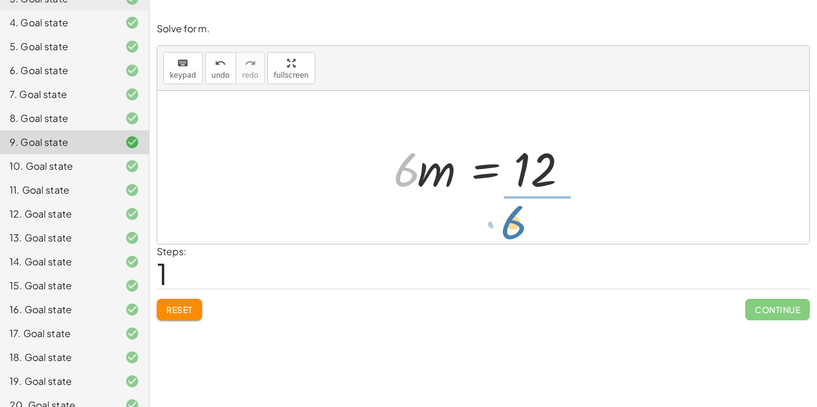
drag, startPoint x: 404, startPoint y: 182, endPoint x: 511, endPoint y: 235, distance: 119.9
click at [511, 235] on div "+ · 4 · m + · 2 · m = 12 · 6 · m = 12 · 6" at bounding box center [483, 167] width 652 height 153
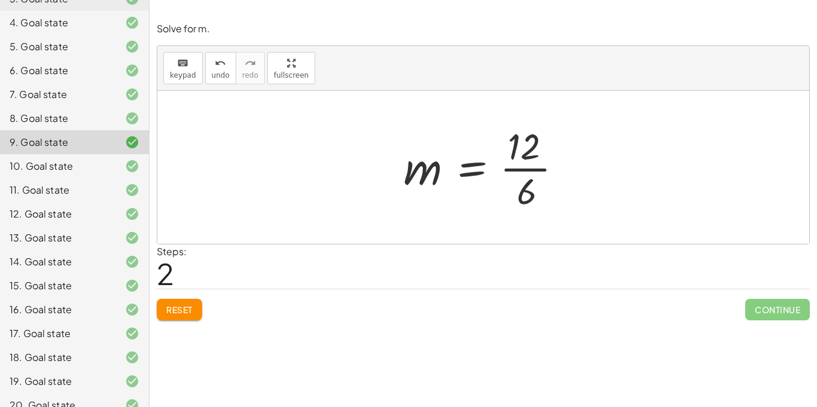
click at [82, 16] on div "4. Goal state" at bounding box center [58, 23] width 96 height 14
